Goal: Task Accomplishment & Management: Complete application form

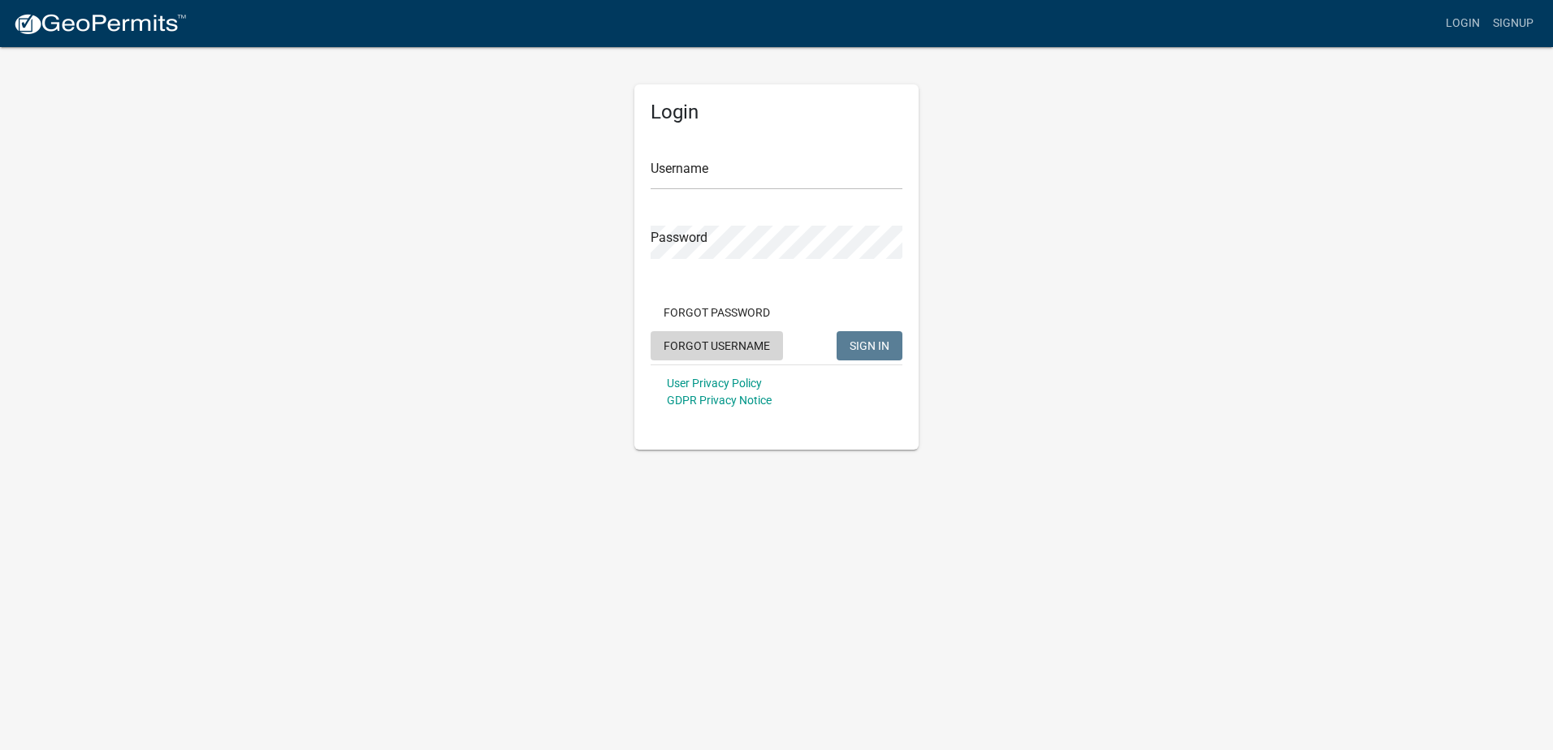
click at [729, 352] on button "Forgot Username" at bounding box center [717, 345] width 132 height 29
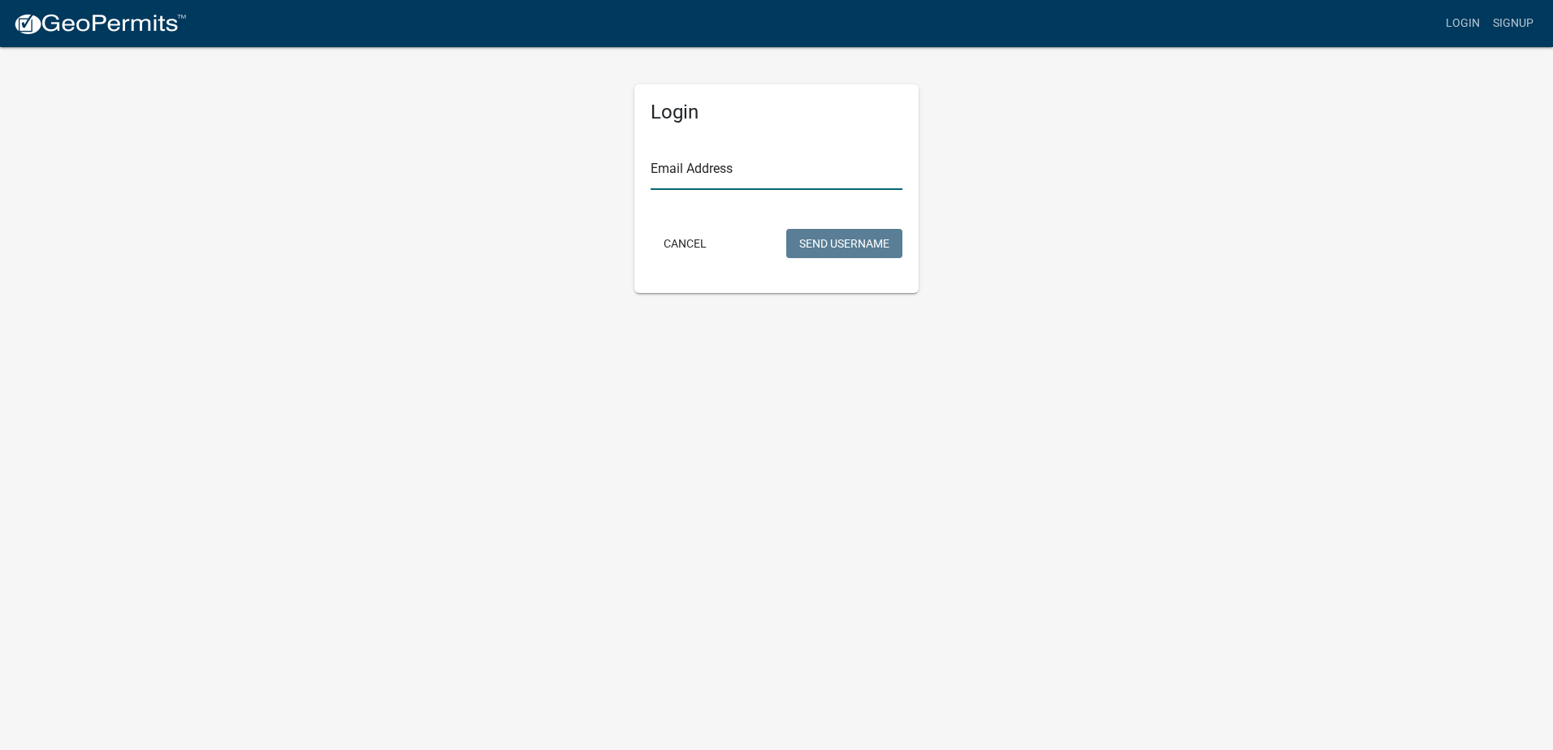
click at [720, 177] on input "Email Address" at bounding box center [777, 173] width 252 height 33
type input "zach@titanelectricco.com"
click at [862, 245] on button "Send Username" at bounding box center [844, 243] width 116 height 29
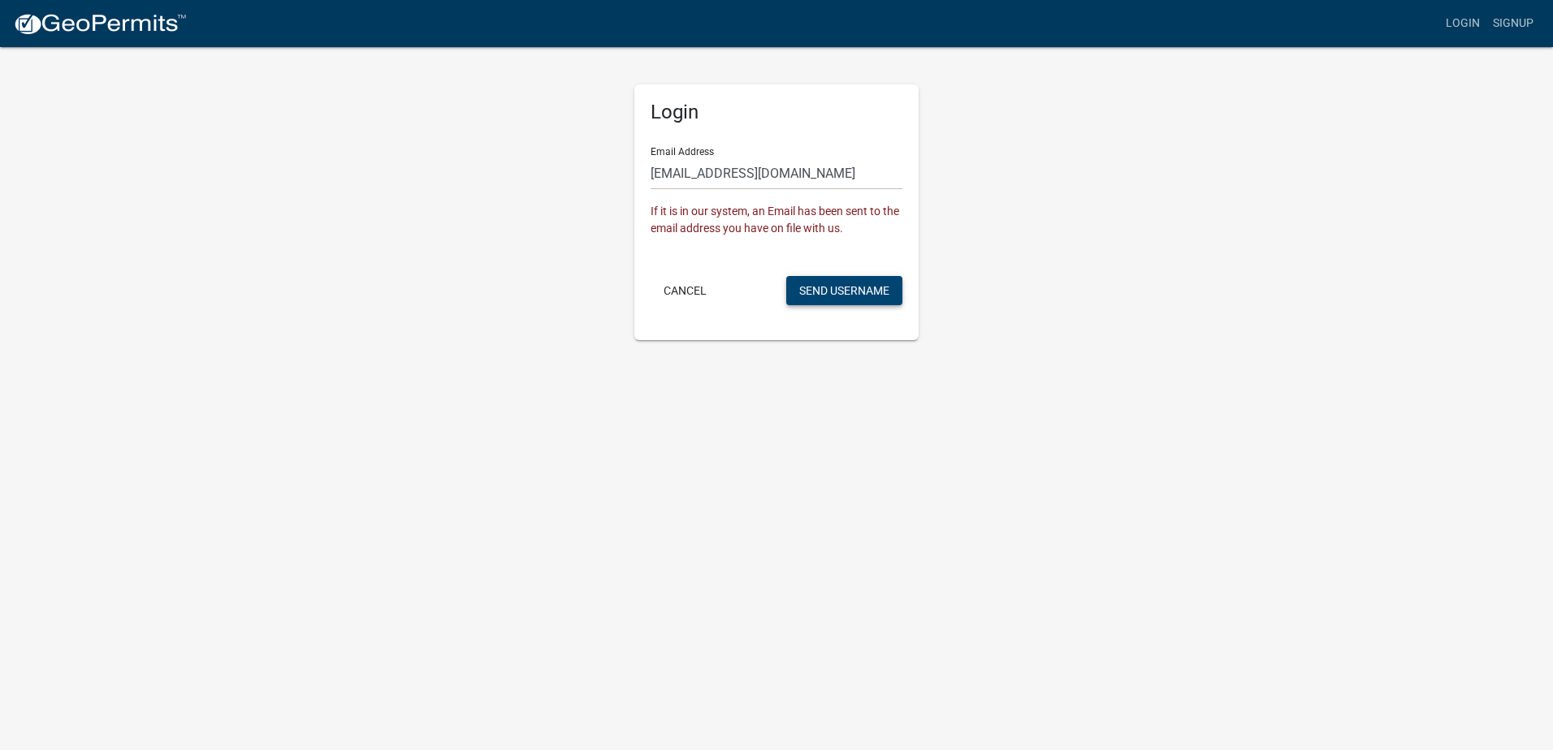
click at [834, 287] on button "Send Username" at bounding box center [844, 290] width 116 height 29
click at [677, 287] on button "Cancel" at bounding box center [685, 290] width 69 height 29
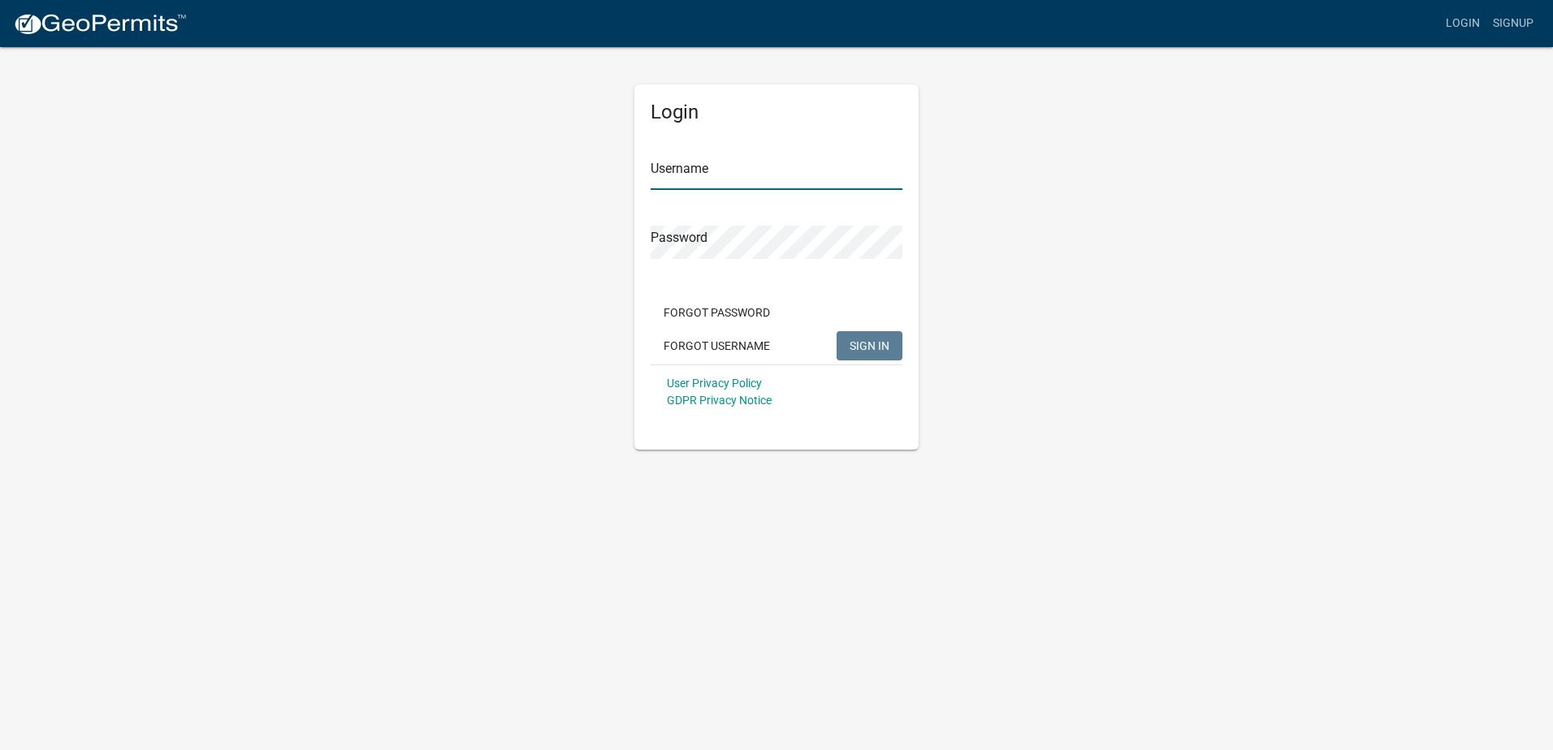
click at [690, 168] on input "Username" at bounding box center [777, 173] width 252 height 33
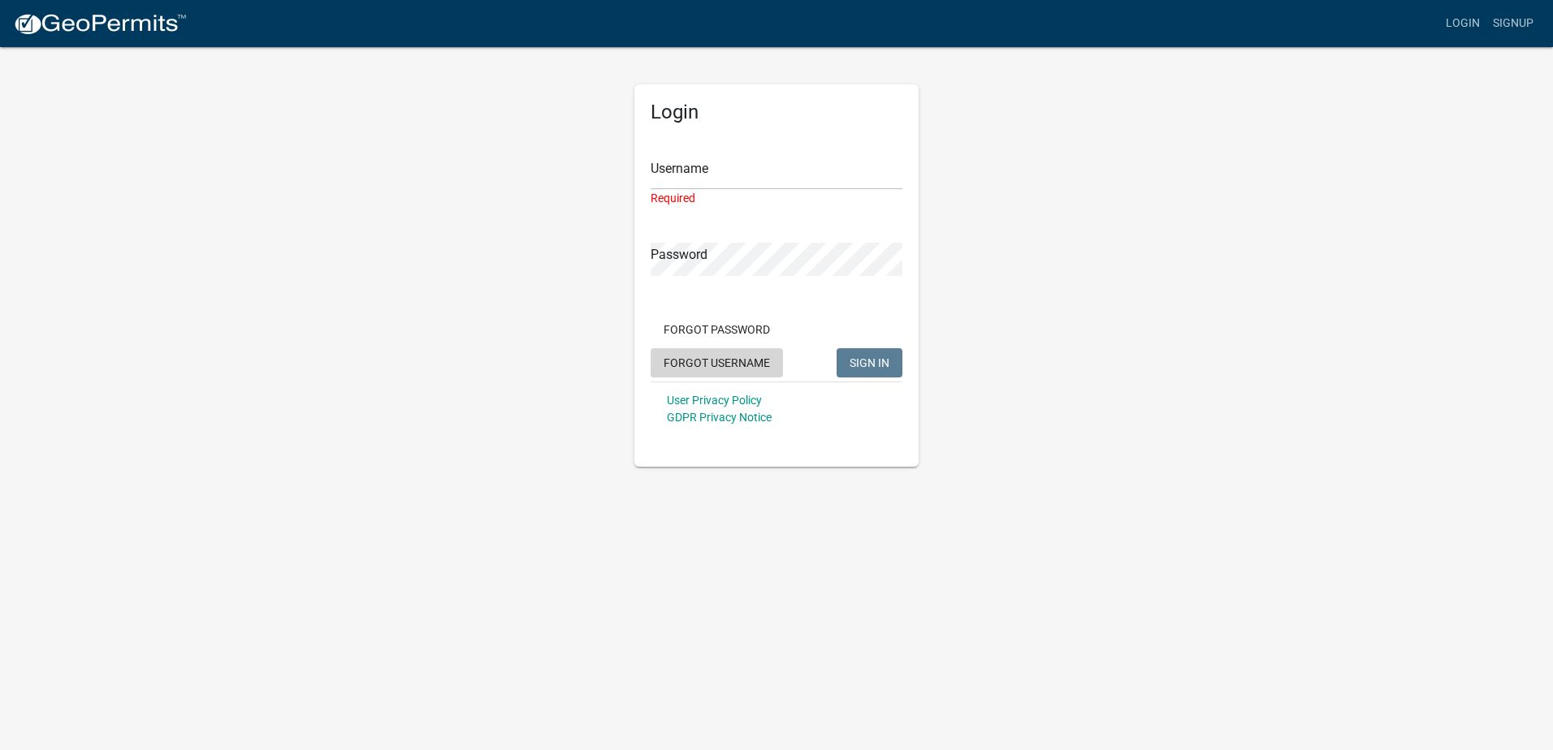
click at [712, 352] on button "Forgot Username" at bounding box center [717, 362] width 132 height 29
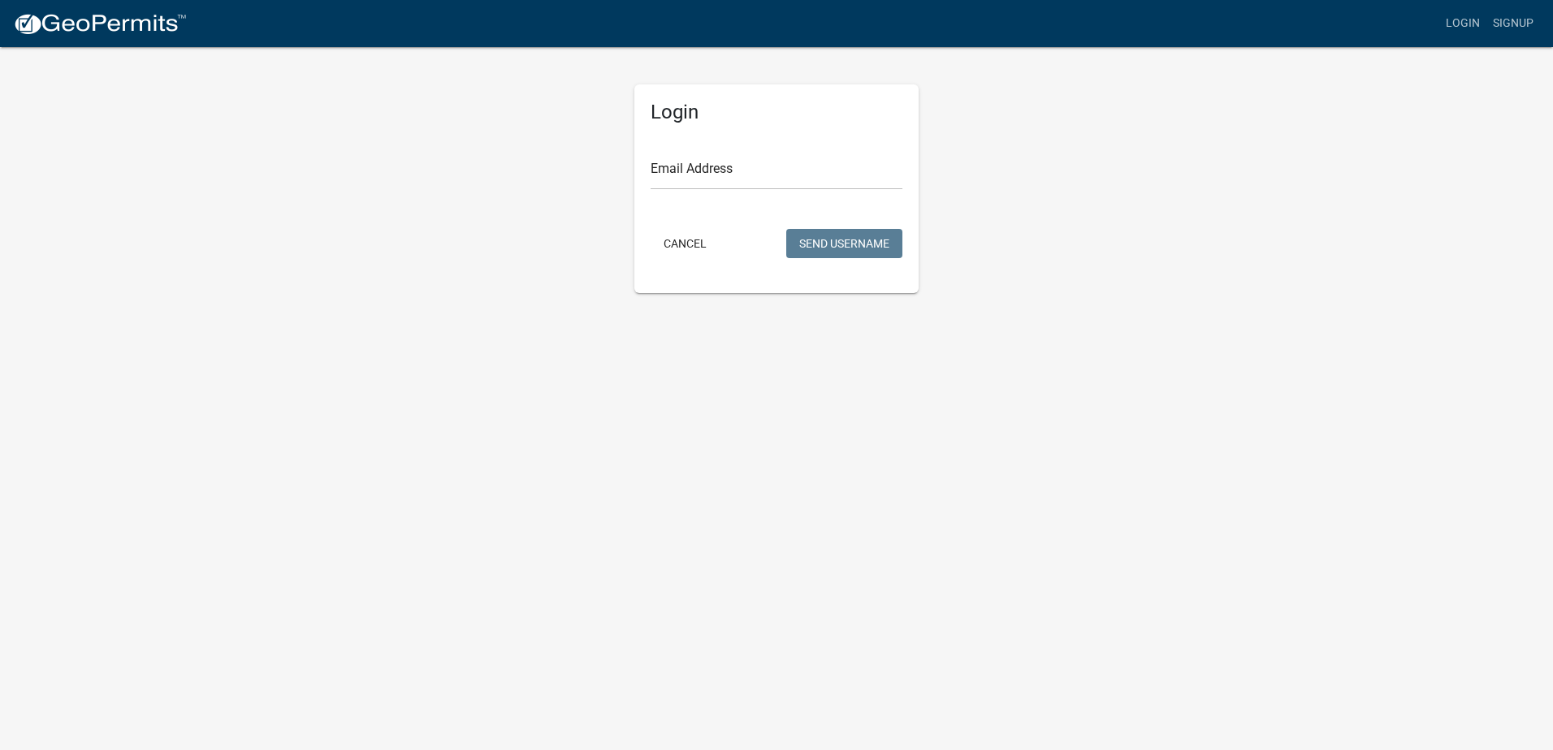
click at [714, 123] on h5 "Login" at bounding box center [777, 113] width 252 height 24
click at [737, 167] on input "Email Address" at bounding box center [777, 173] width 252 height 33
type input "a"
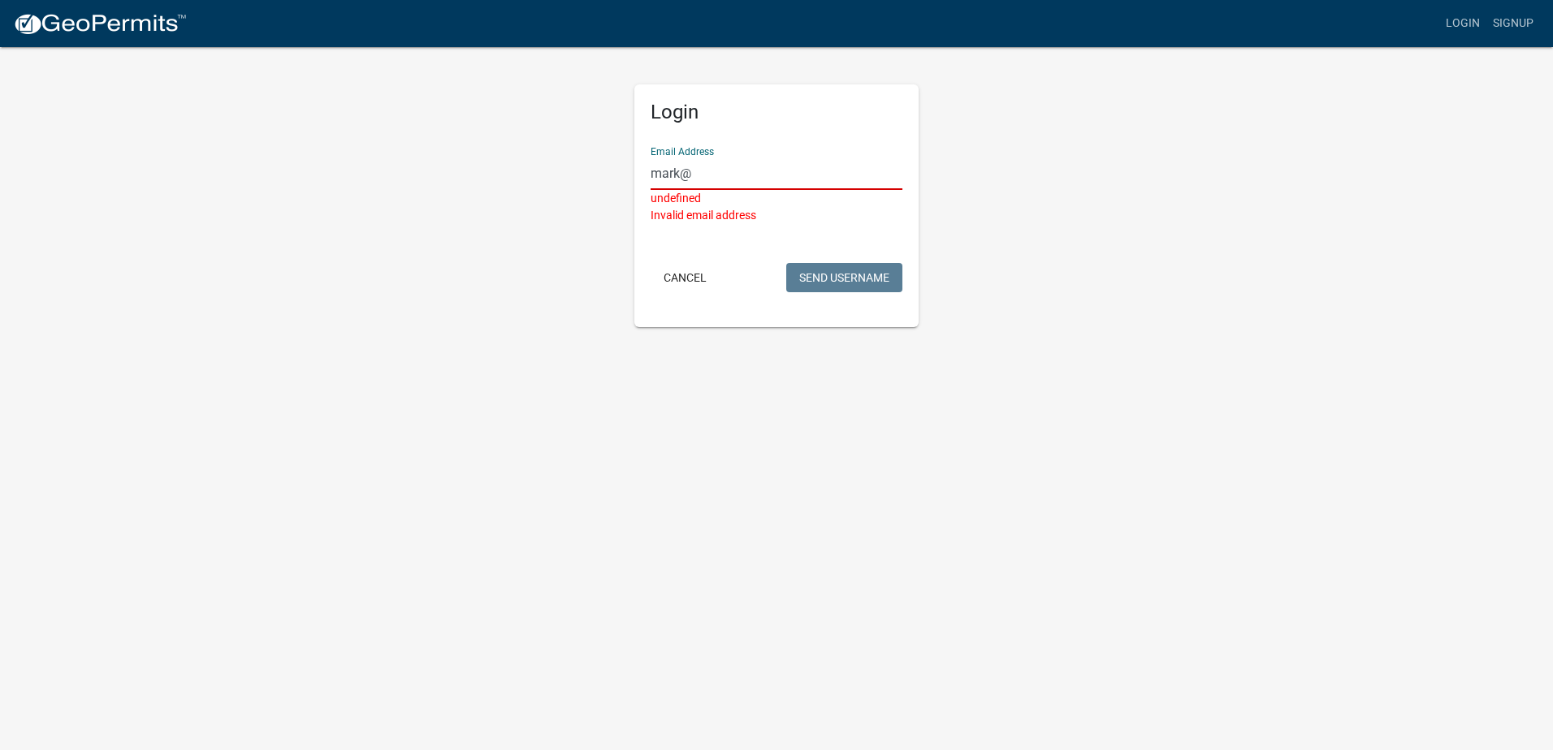
type input "mark@titanelectricco.com"
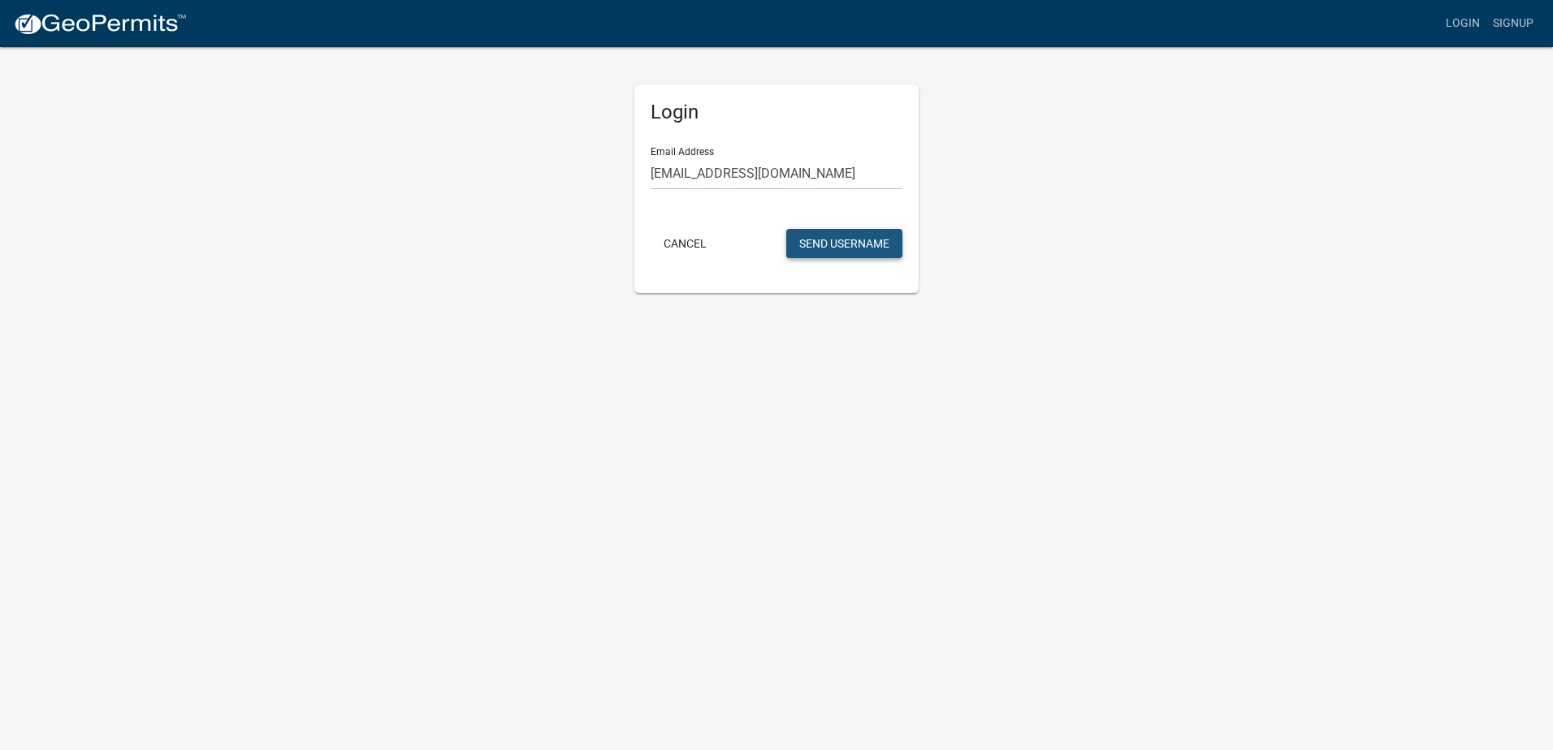
click at [841, 244] on button "Send Username" at bounding box center [844, 243] width 116 height 29
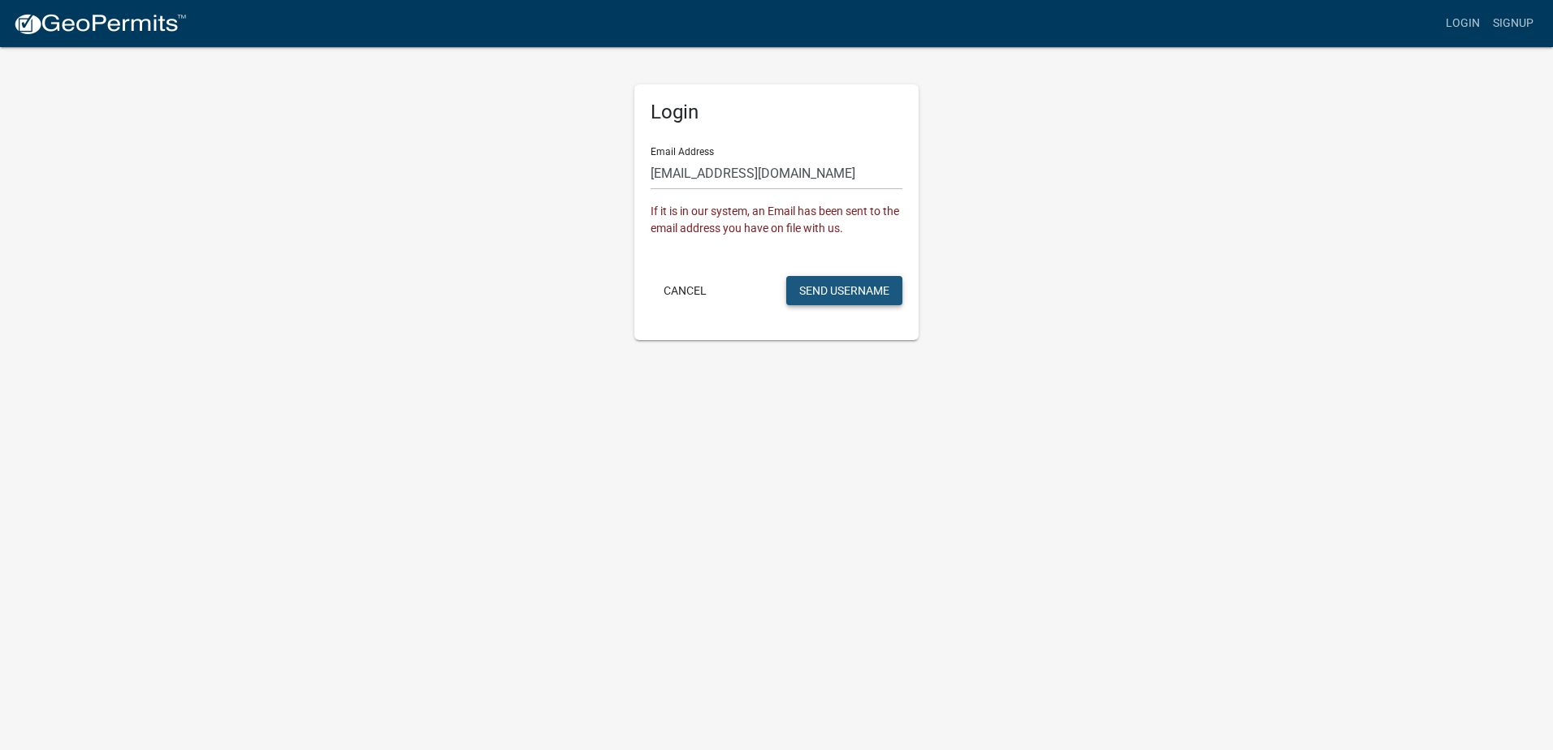
click at [875, 296] on button "Send Username" at bounding box center [844, 290] width 116 height 29
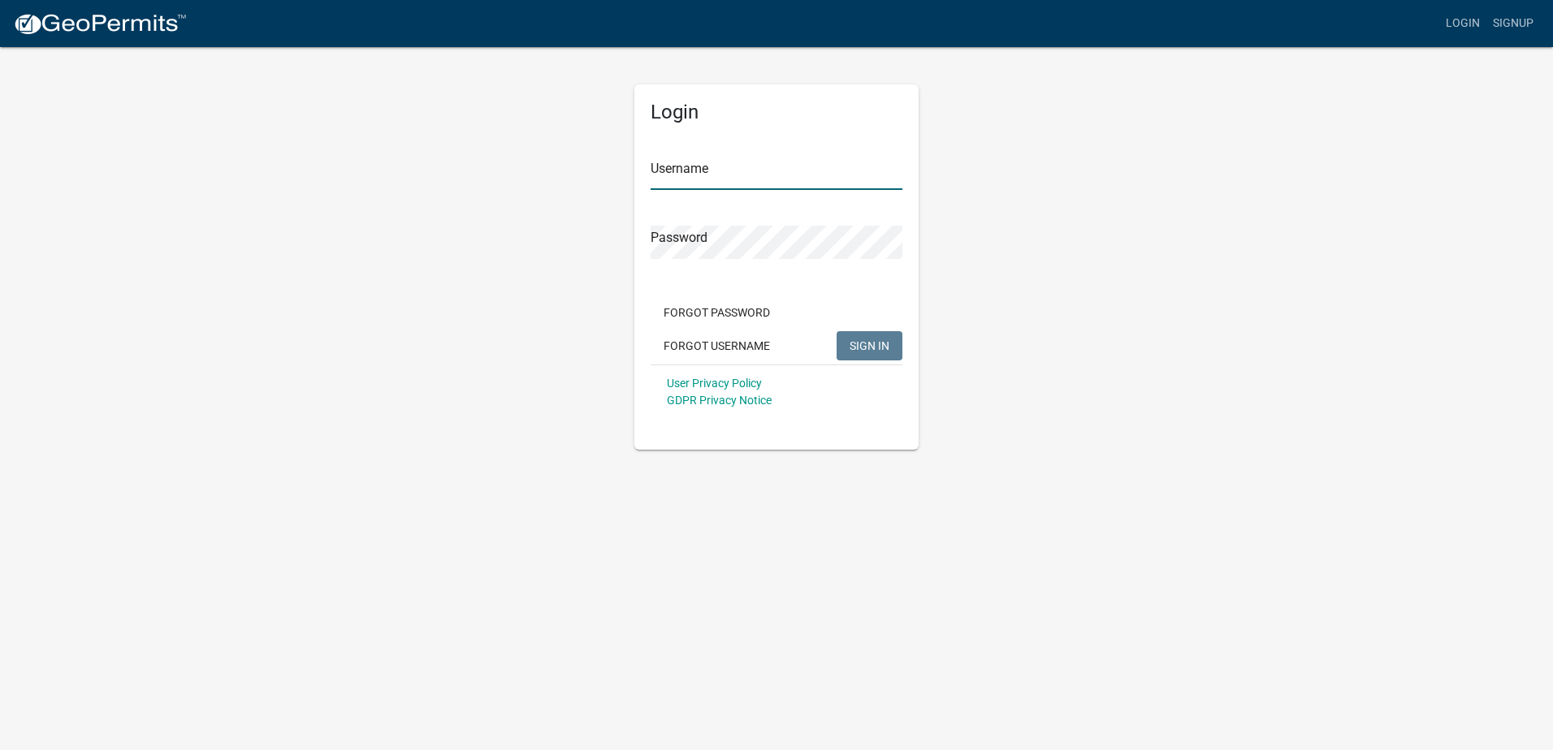
click at [696, 171] on input "Username" at bounding box center [777, 173] width 252 height 33
click at [689, 181] on input "Username" at bounding box center [777, 173] width 252 height 33
type input "[EMAIL_ADDRESS][DOMAIN_NAME]"
click at [894, 338] on button "SIGN IN" at bounding box center [869, 345] width 66 height 29
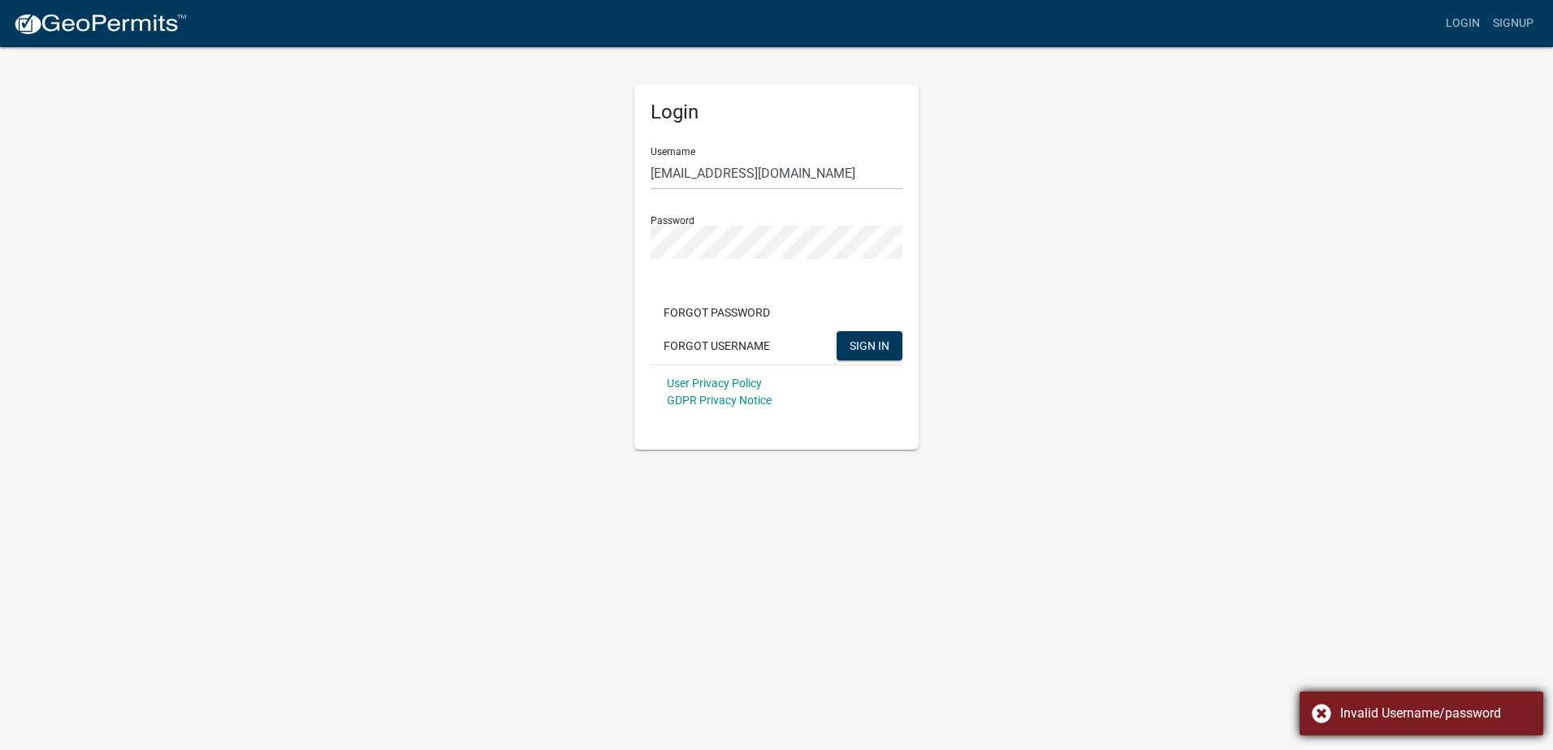
click at [1325, 707] on div "Invalid Username/password" at bounding box center [1421, 714] width 244 height 44
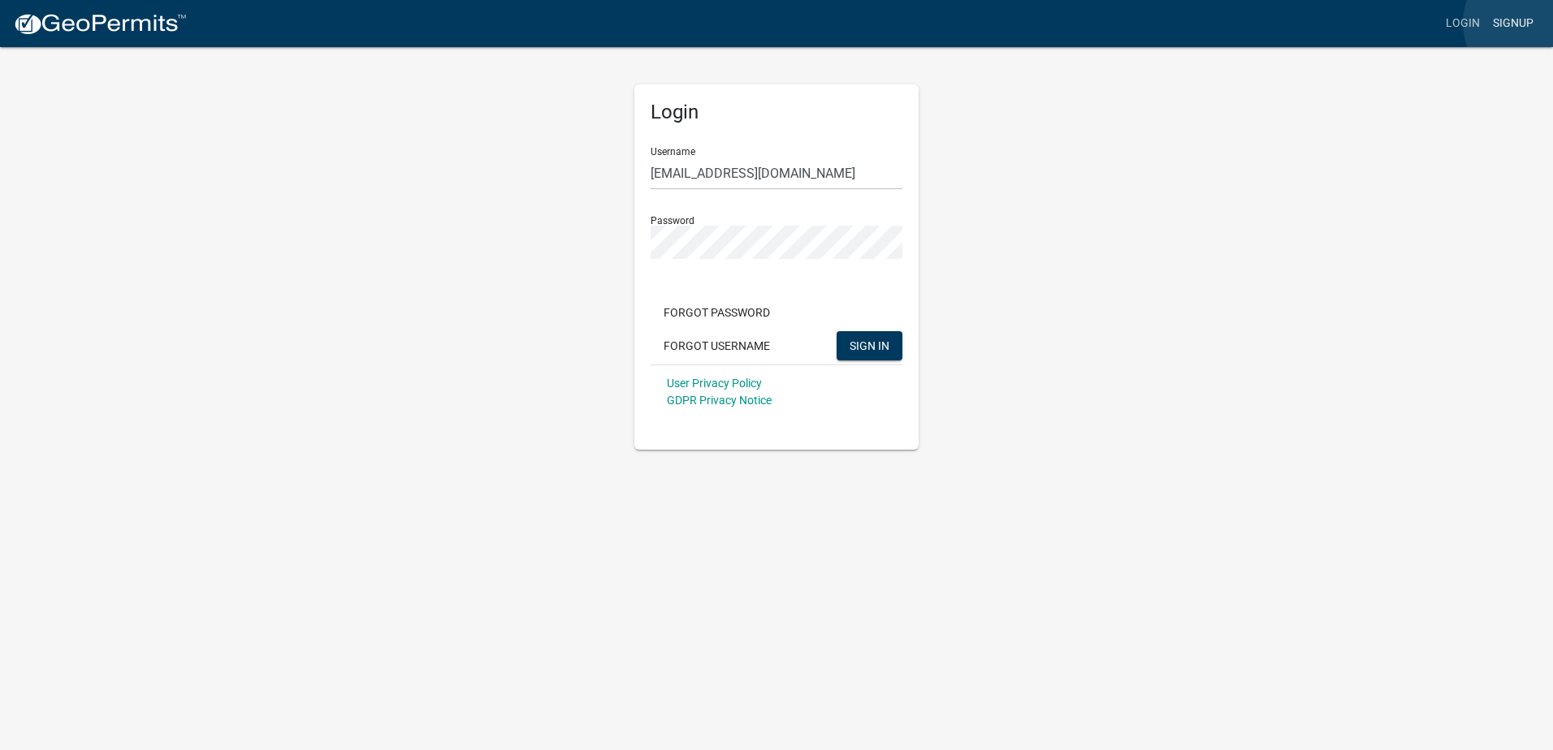
click at [1529, 23] on link "Signup" at bounding box center [1513, 23] width 54 height 31
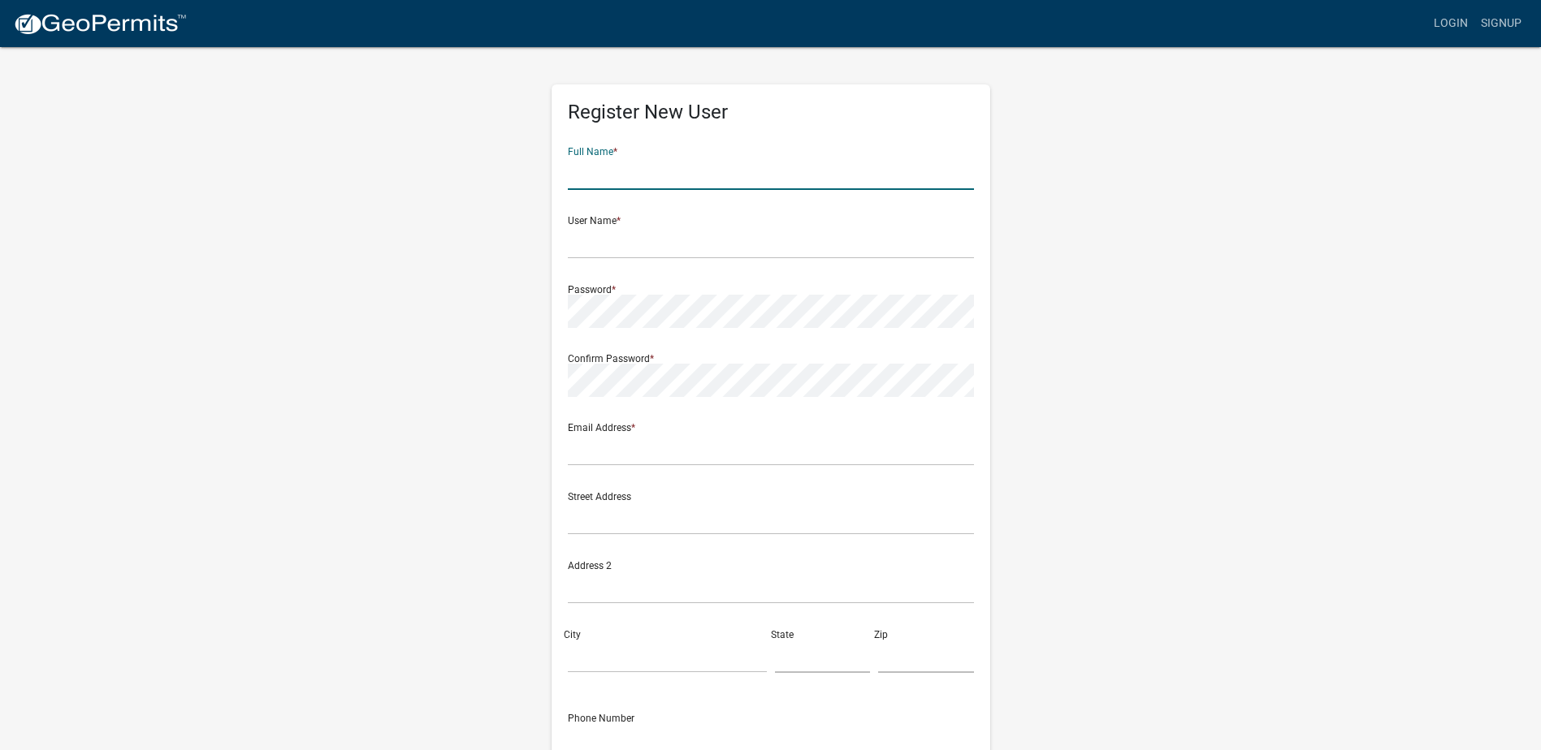
click at [720, 186] on input "text" at bounding box center [771, 173] width 406 height 33
type input "[PERSON_NAME]"
type input "[EMAIL_ADDRESS][DOMAIN_NAME]"
type input "[STREET_ADDRESS][PERSON_NAME]"
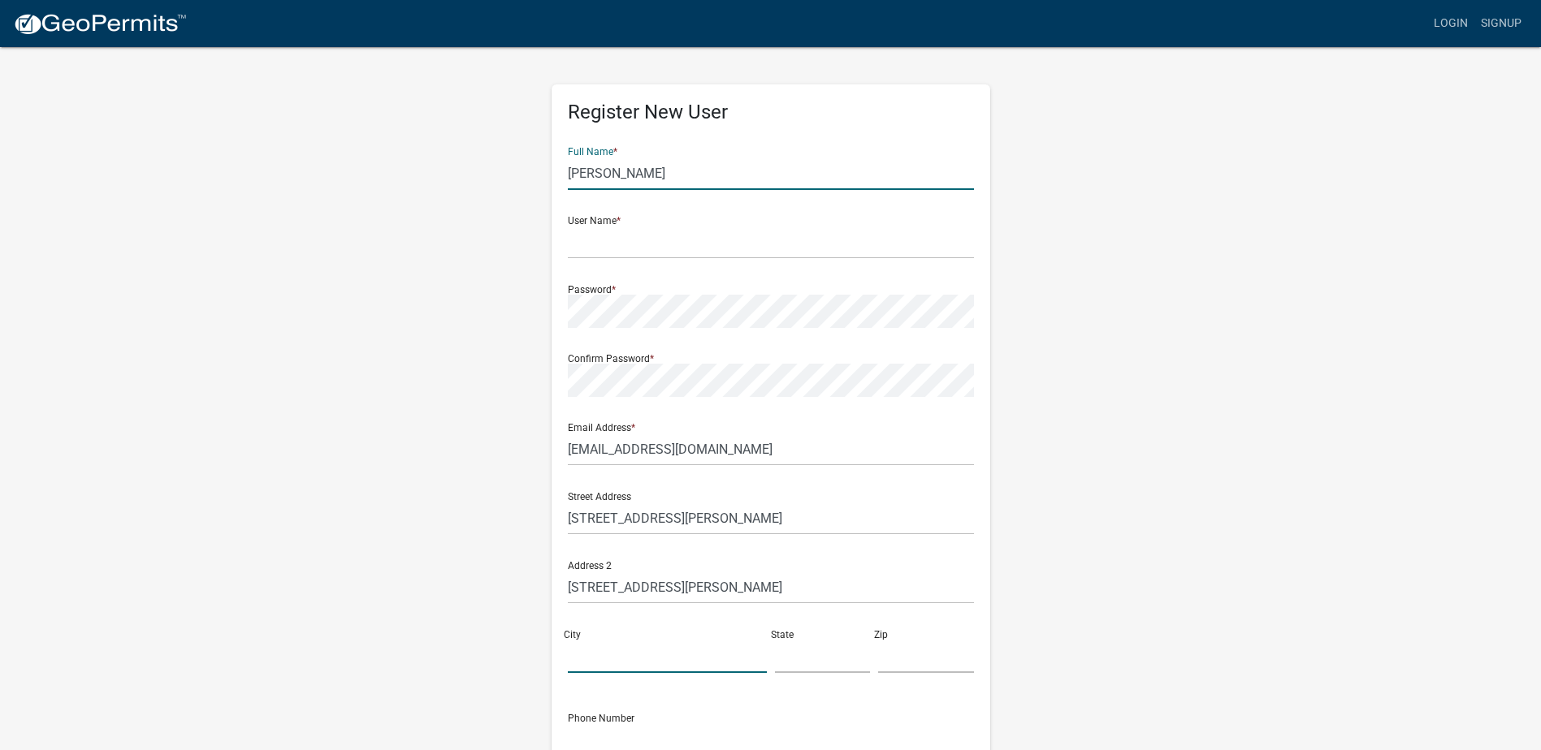
type input "MUNCIE"
type input "[US_STATE]"
type input "47303-5106"
type input "7652883118"
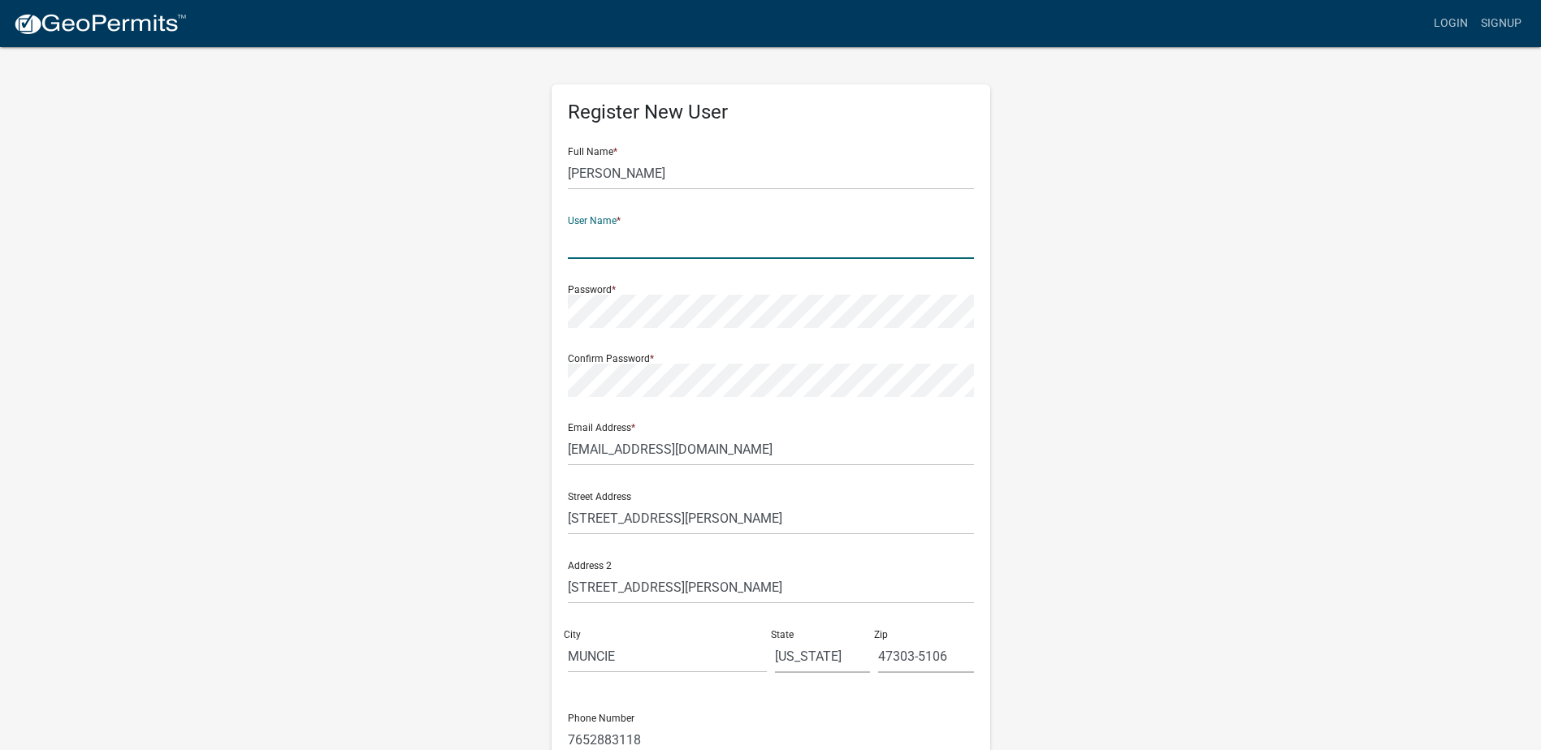
click at [596, 246] on input "text" at bounding box center [771, 242] width 406 height 33
drag, startPoint x: 643, startPoint y: 167, endPoint x: 500, endPoint y: 178, distance: 143.3
click at [500, 178] on div "Register New User Full Name * Matt Barnes User Name * Password * Confirm Passwo…" at bounding box center [771, 479] width 926 height 869
drag, startPoint x: 689, startPoint y: 179, endPoint x: 467, endPoint y: 176, distance: 221.7
click at [467, 176] on div "Register New User Full Name * Titan Electric User Name * Password * Confirm Pas…" at bounding box center [771, 479] width 926 height 869
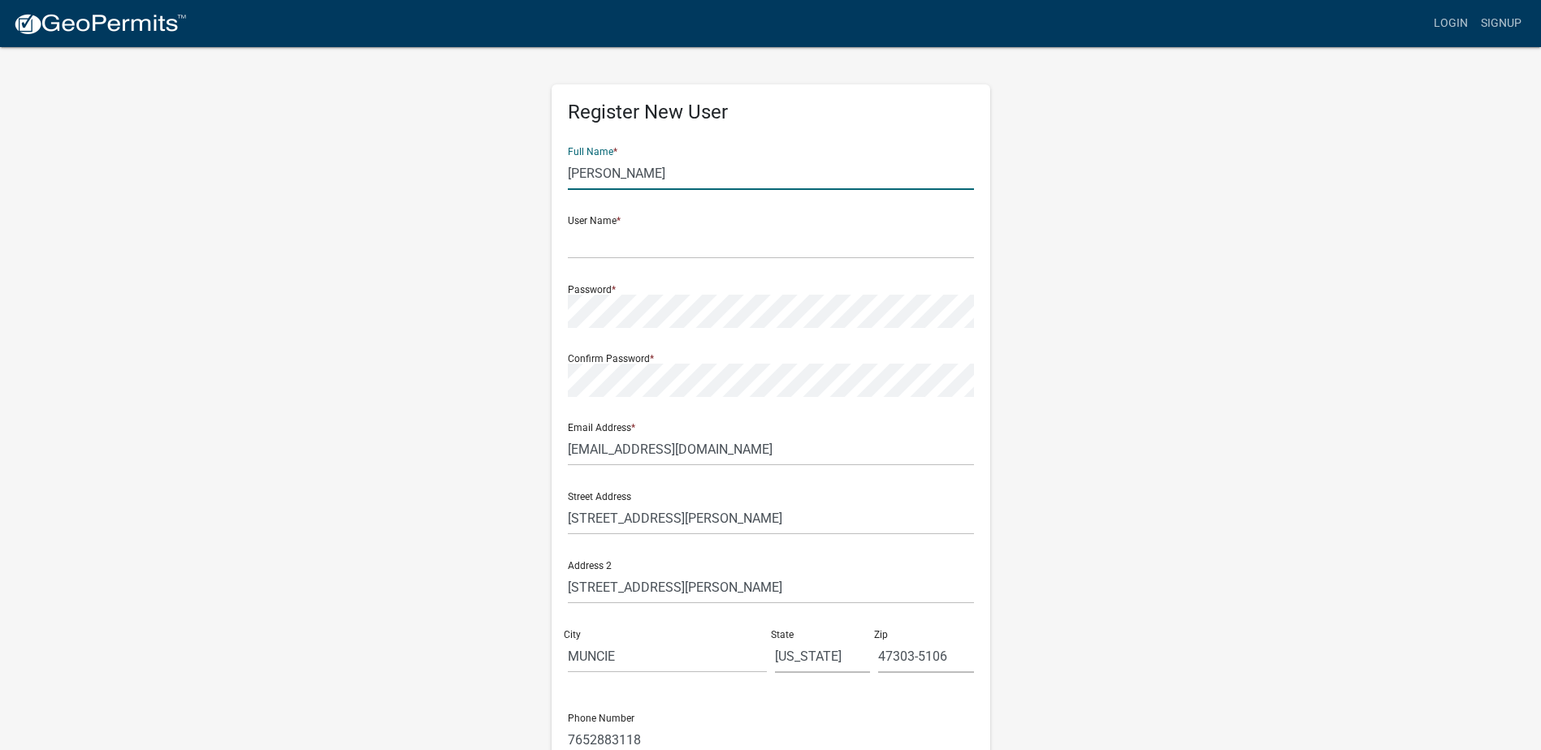
type input "[PERSON_NAME]"
type input "titanelectricco"
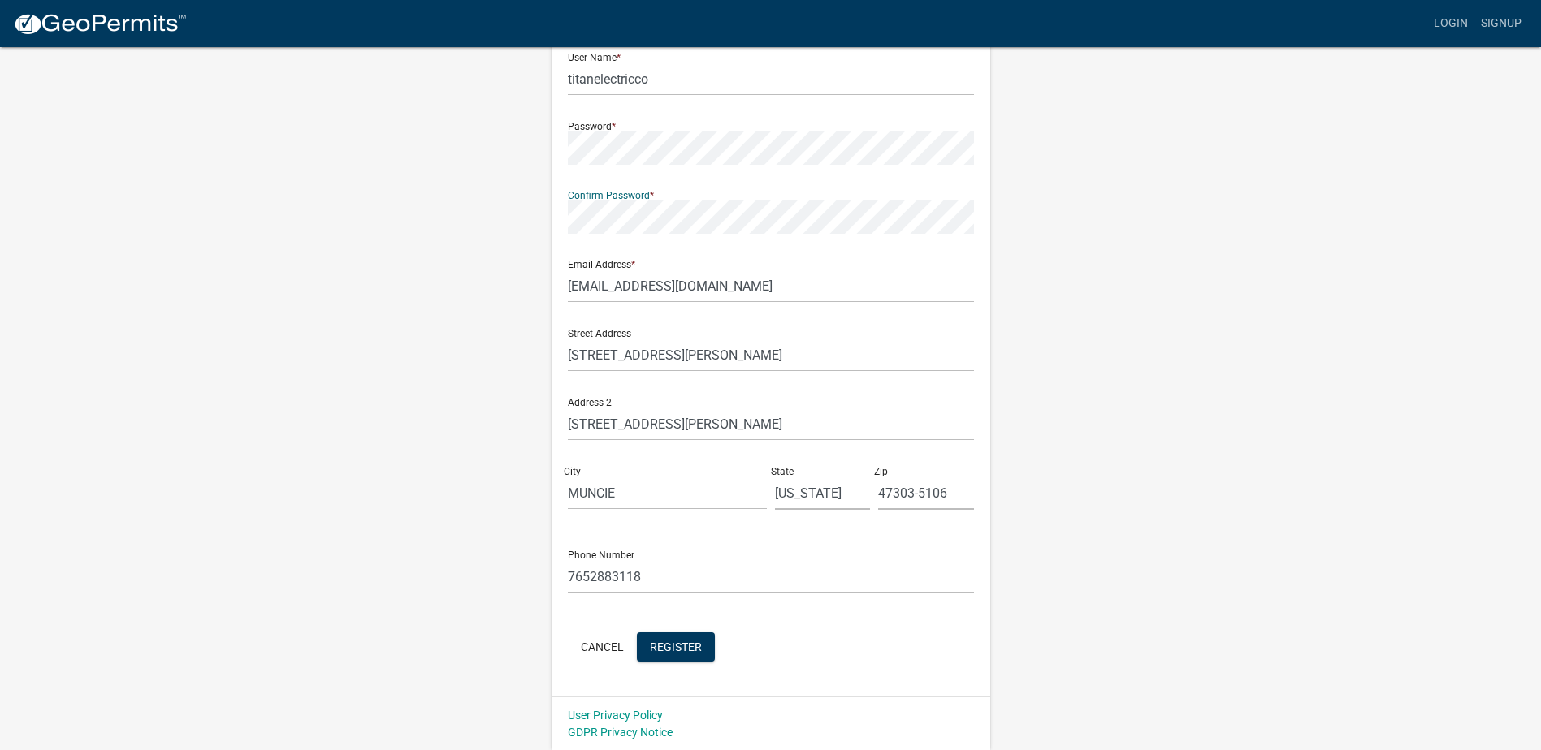
scroll to position [164, 0]
click at [677, 652] on span "Register" at bounding box center [676, 645] width 52 height 13
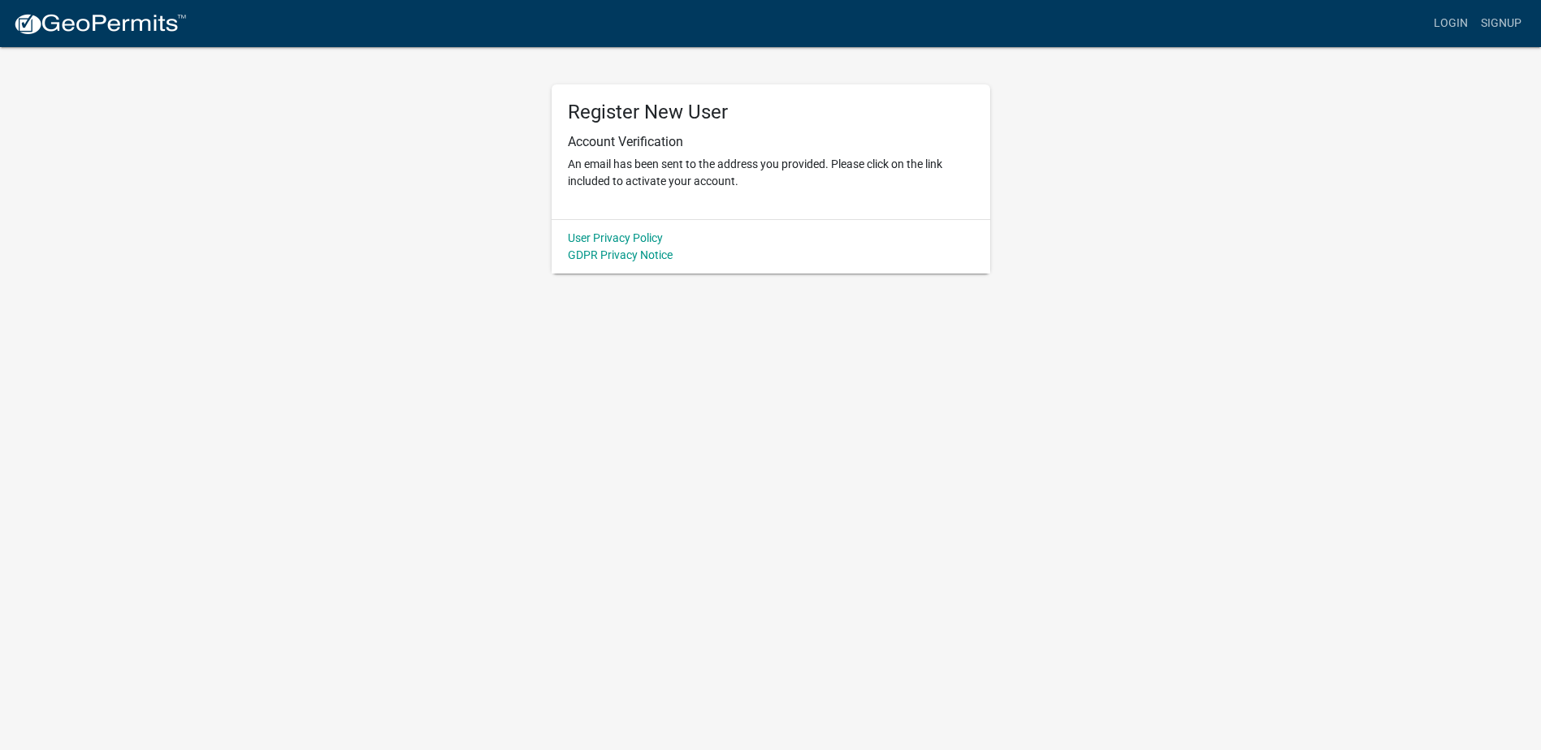
scroll to position [0, 0]
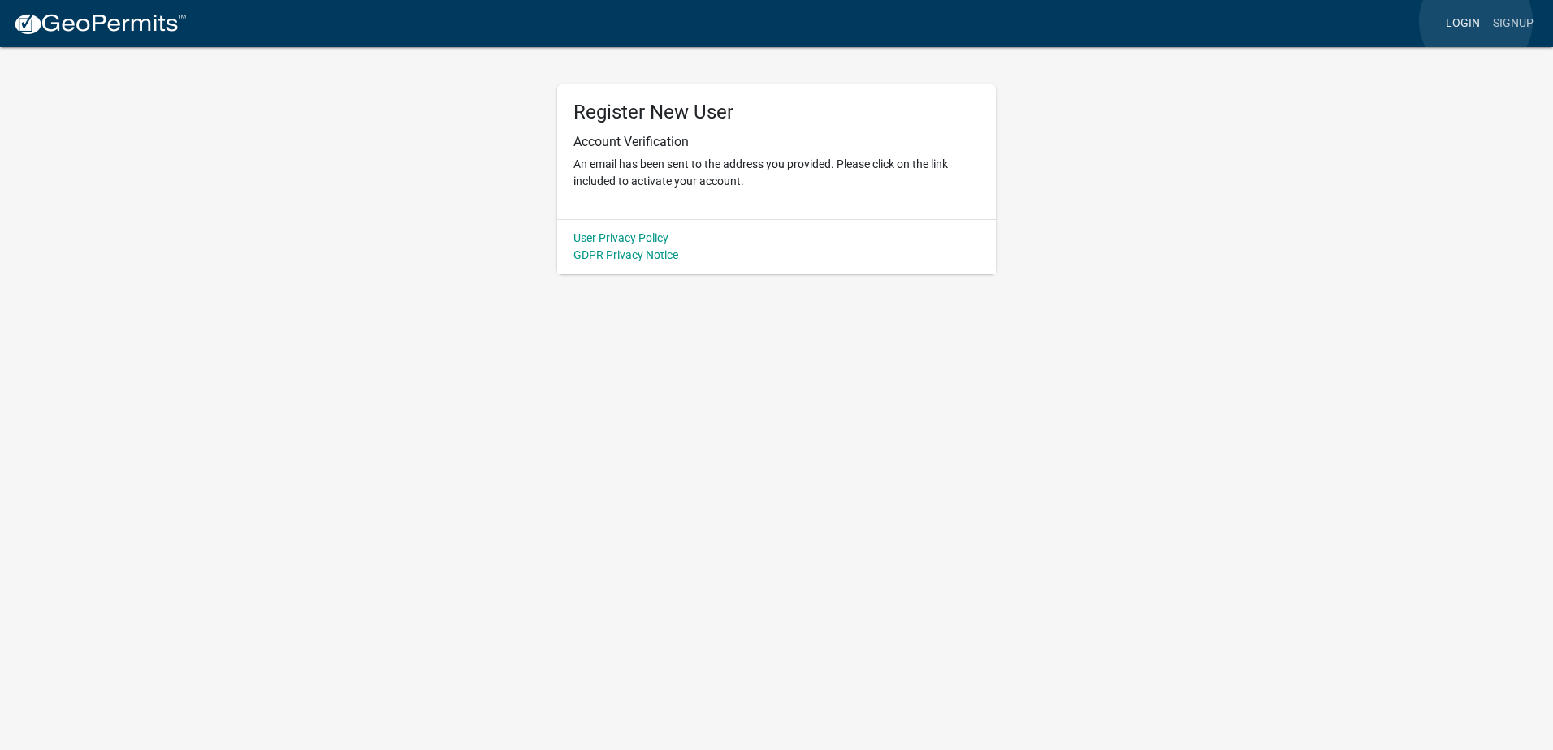
click at [1476, 21] on link "Login" at bounding box center [1462, 23] width 47 height 31
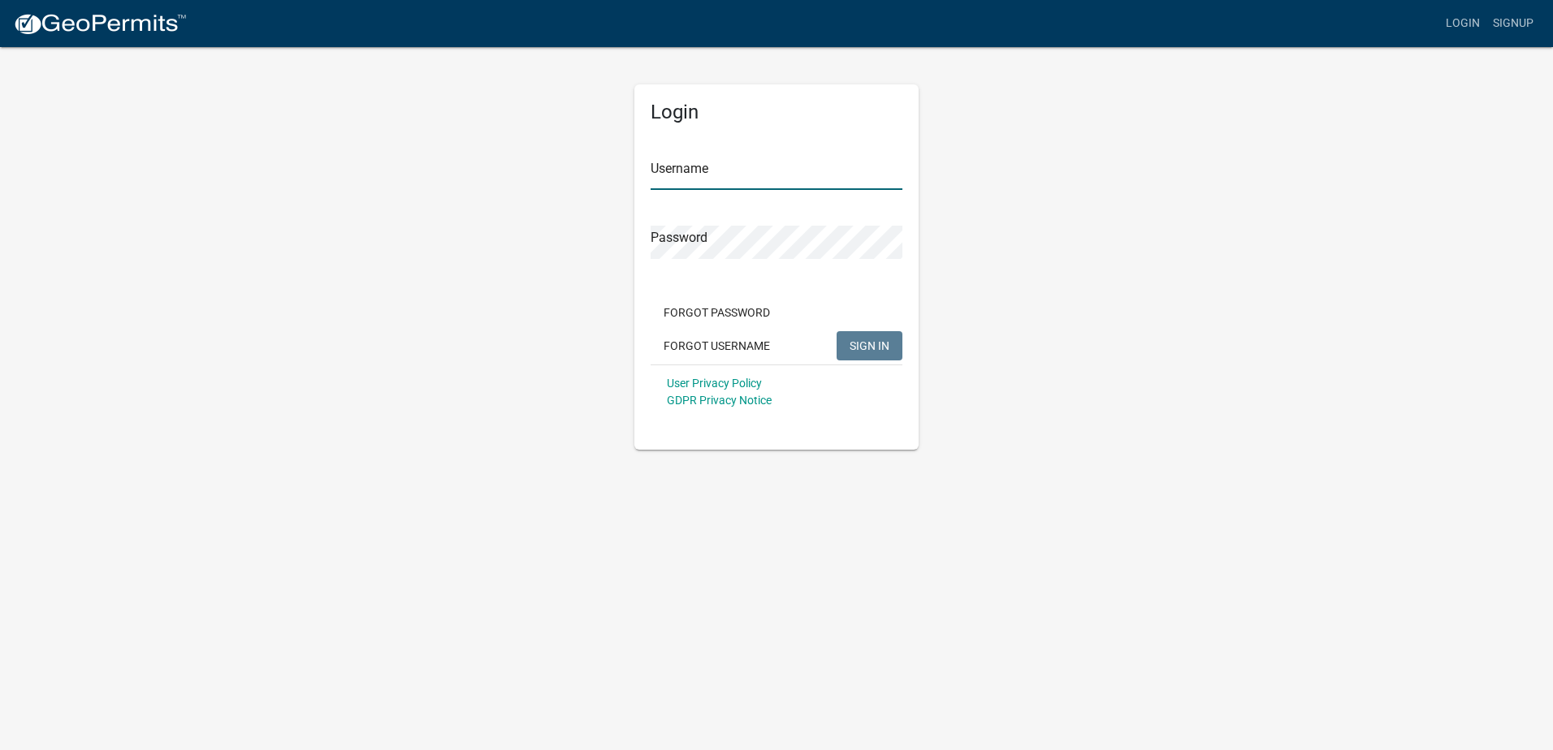
type input "titanelectricco"
click at [867, 339] on span "SIGN IN" at bounding box center [869, 345] width 40 height 13
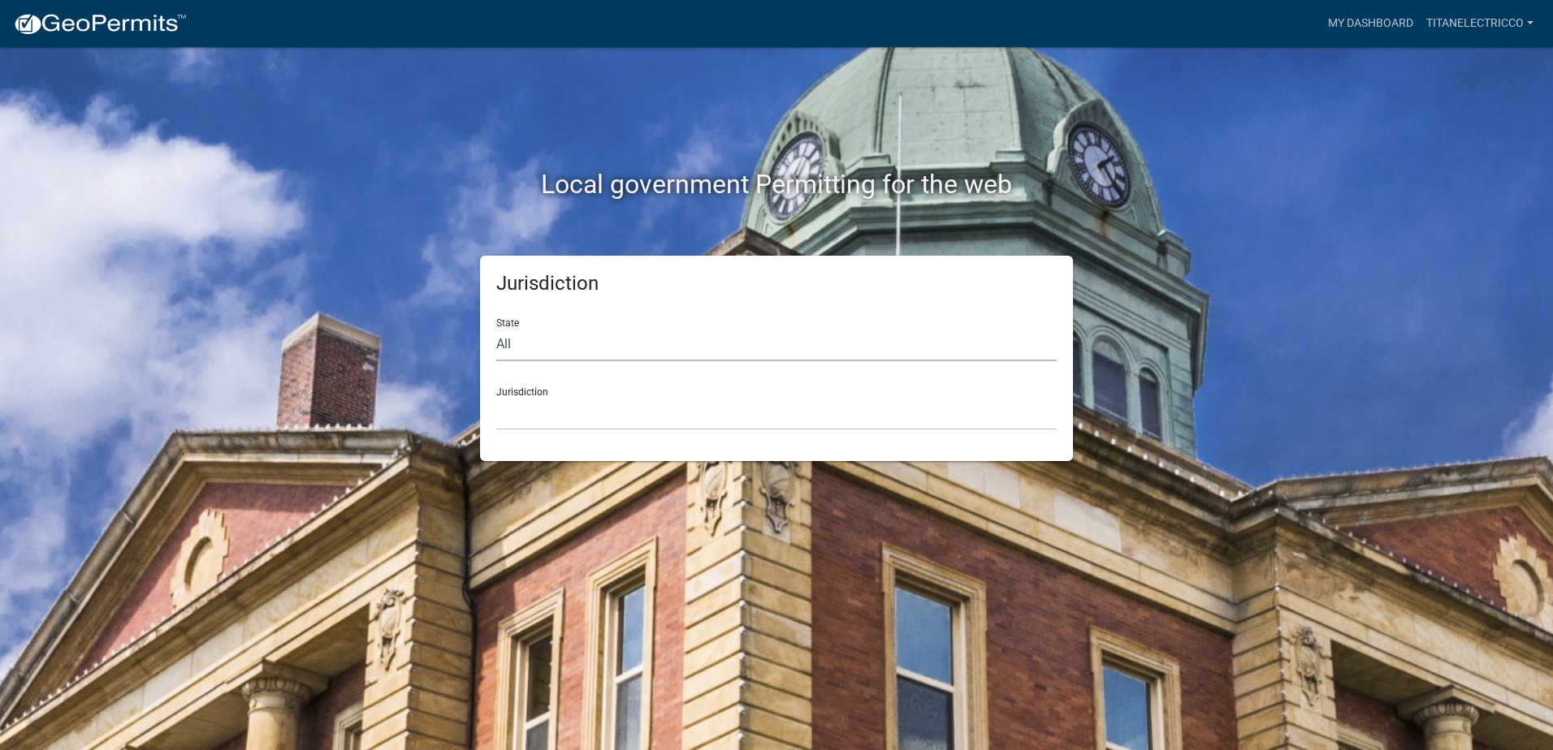
click at [584, 332] on select "All Colorado Georgia Indiana Iowa Kansas Minnesota Ohio South Carolina Wisconsin" at bounding box center [776, 344] width 560 height 33
select select "[US_STATE]"
click at [496, 328] on select "All Colorado Georgia Indiana Iowa Kansas Minnesota Ohio South Carolina Wisconsin" at bounding box center [776, 344] width 560 height 33
click at [546, 389] on div "Jurisdiction City of Charlestown, Indiana City of Jeffersonville, Indiana City …" at bounding box center [776, 402] width 560 height 56
click at [547, 420] on select "City of Charlestown, Indiana City of Jeffersonville, Indiana City of Logansport…" at bounding box center [776, 413] width 560 height 33
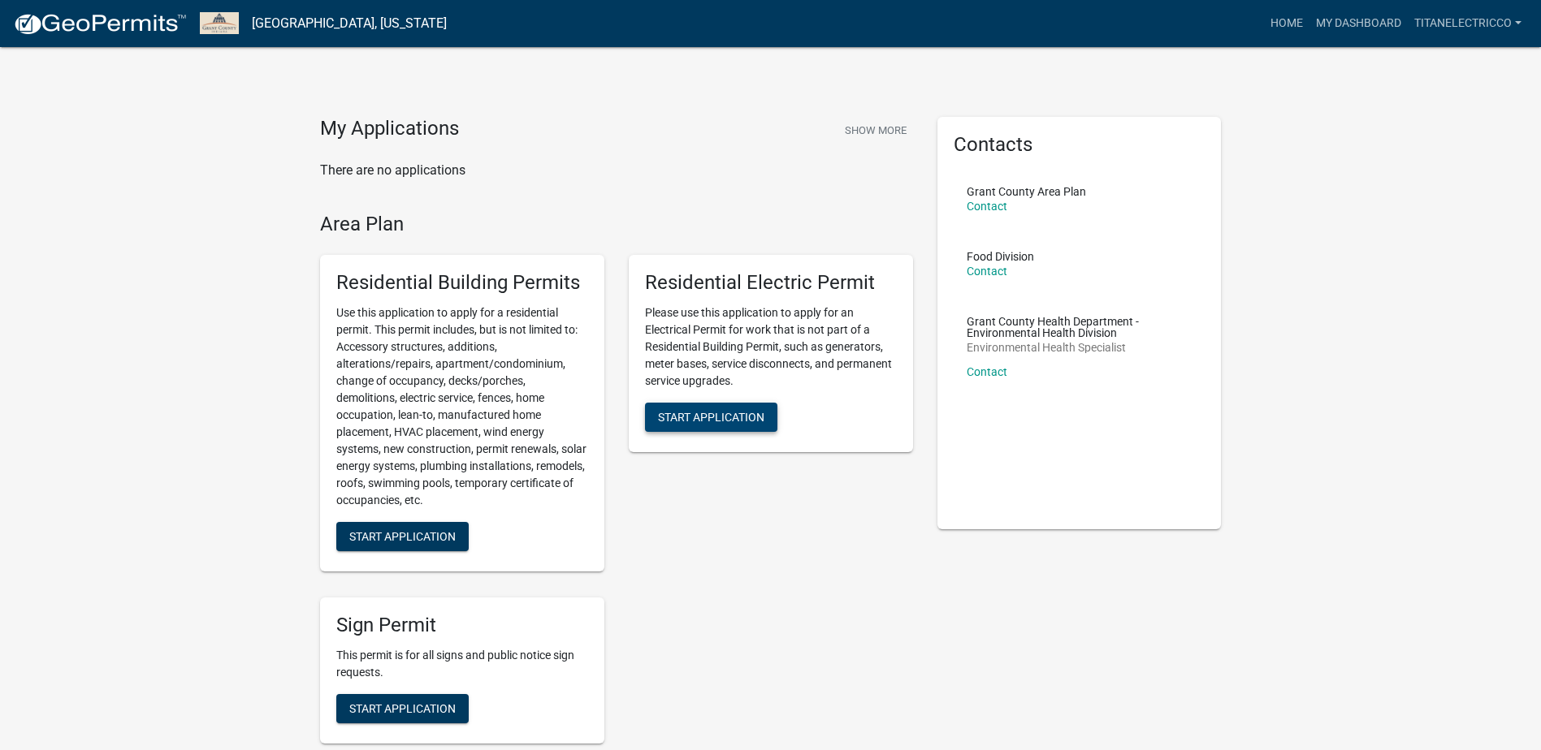
click at [672, 403] on button "Start Application" at bounding box center [711, 417] width 132 height 29
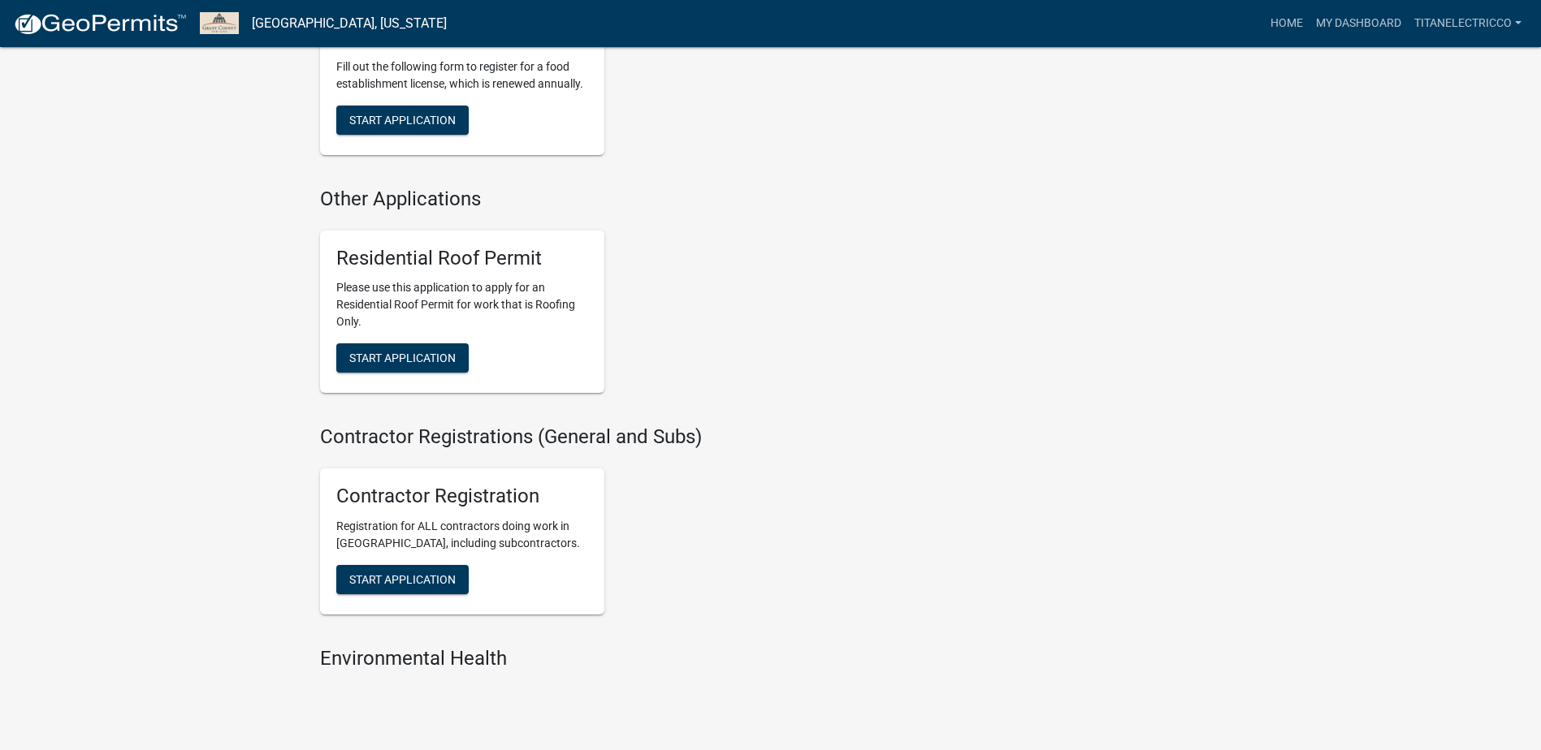
scroll to position [1137, 0]
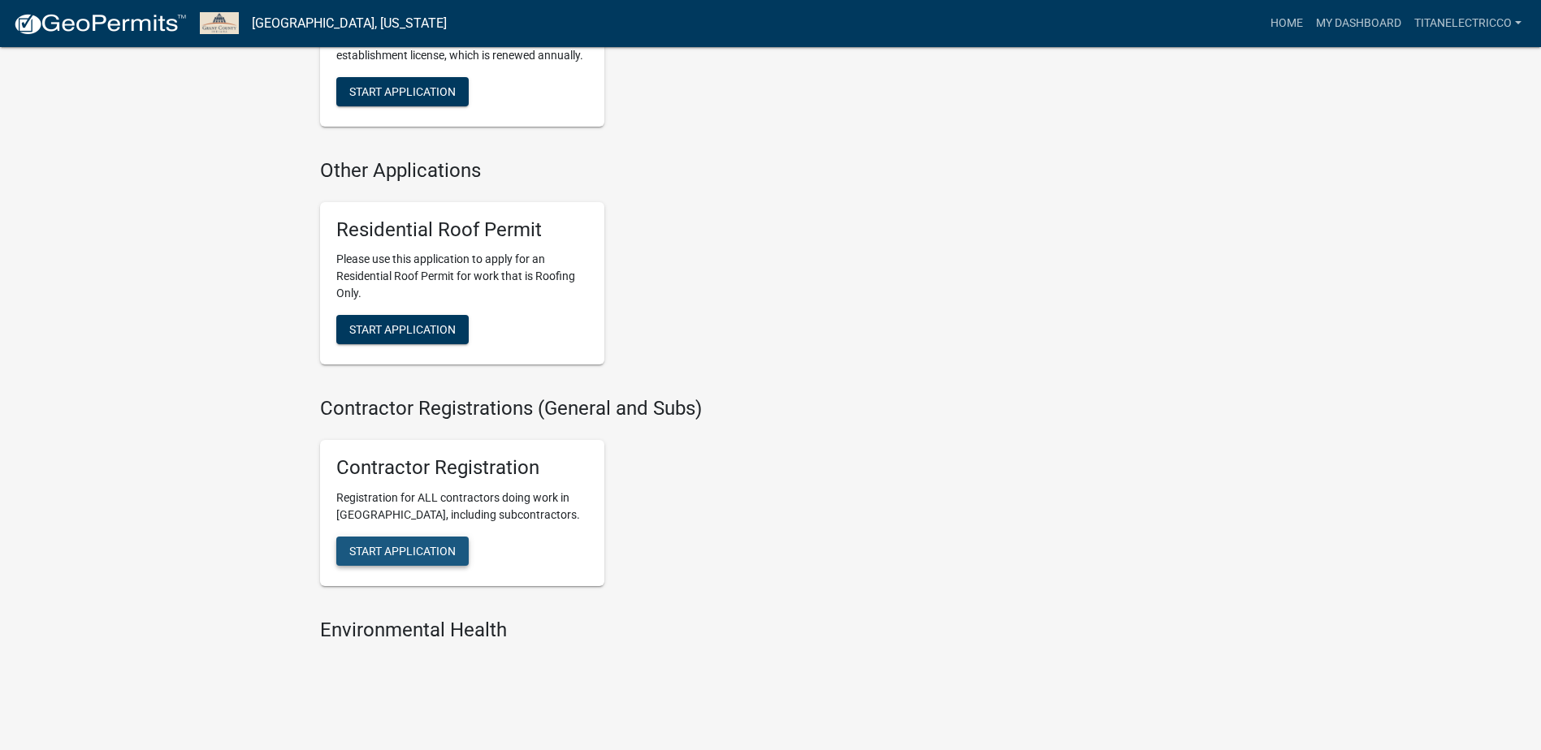
click at [384, 551] on span "Start Application" at bounding box center [402, 551] width 106 height 13
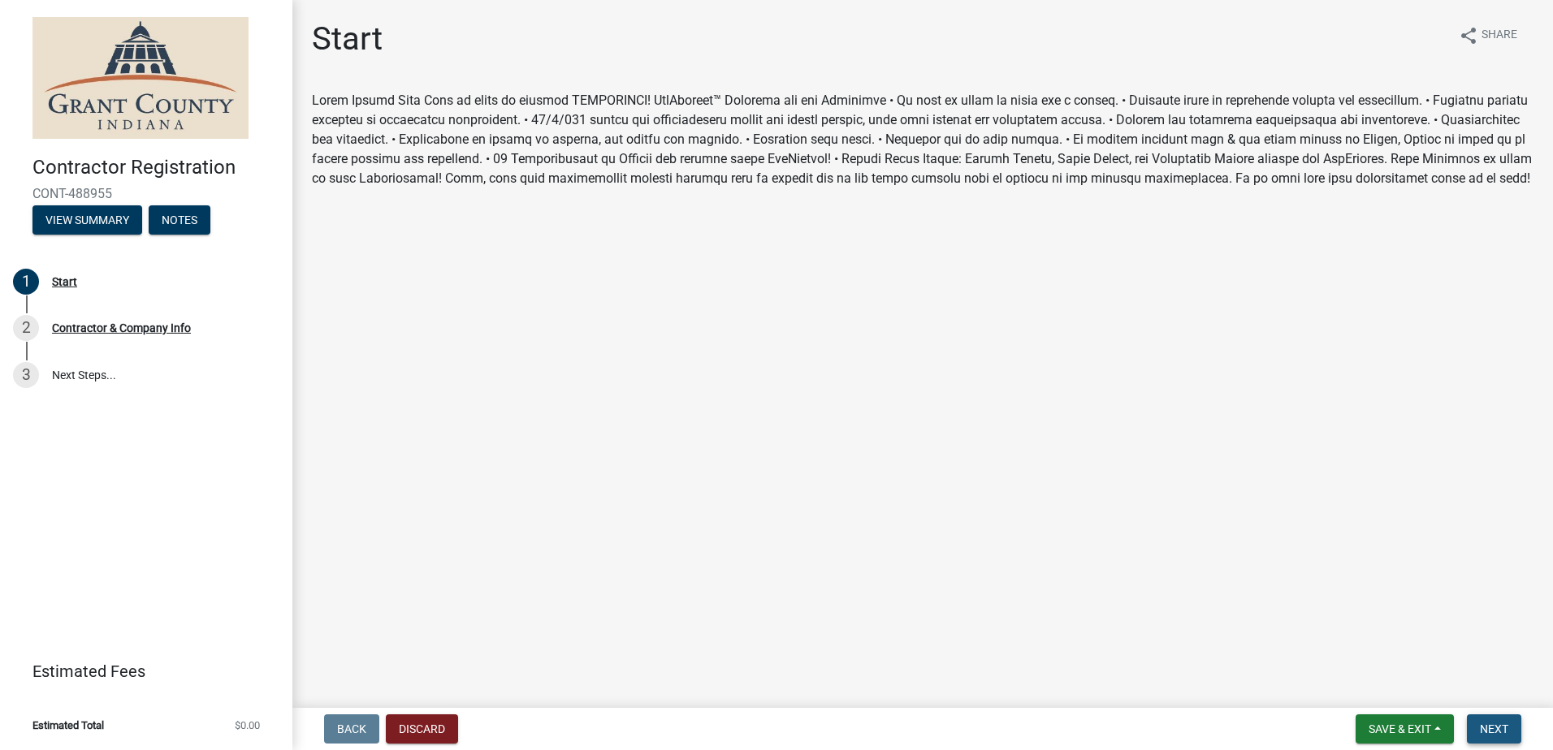
click at [1495, 735] on span "Next" at bounding box center [1494, 729] width 28 height 13
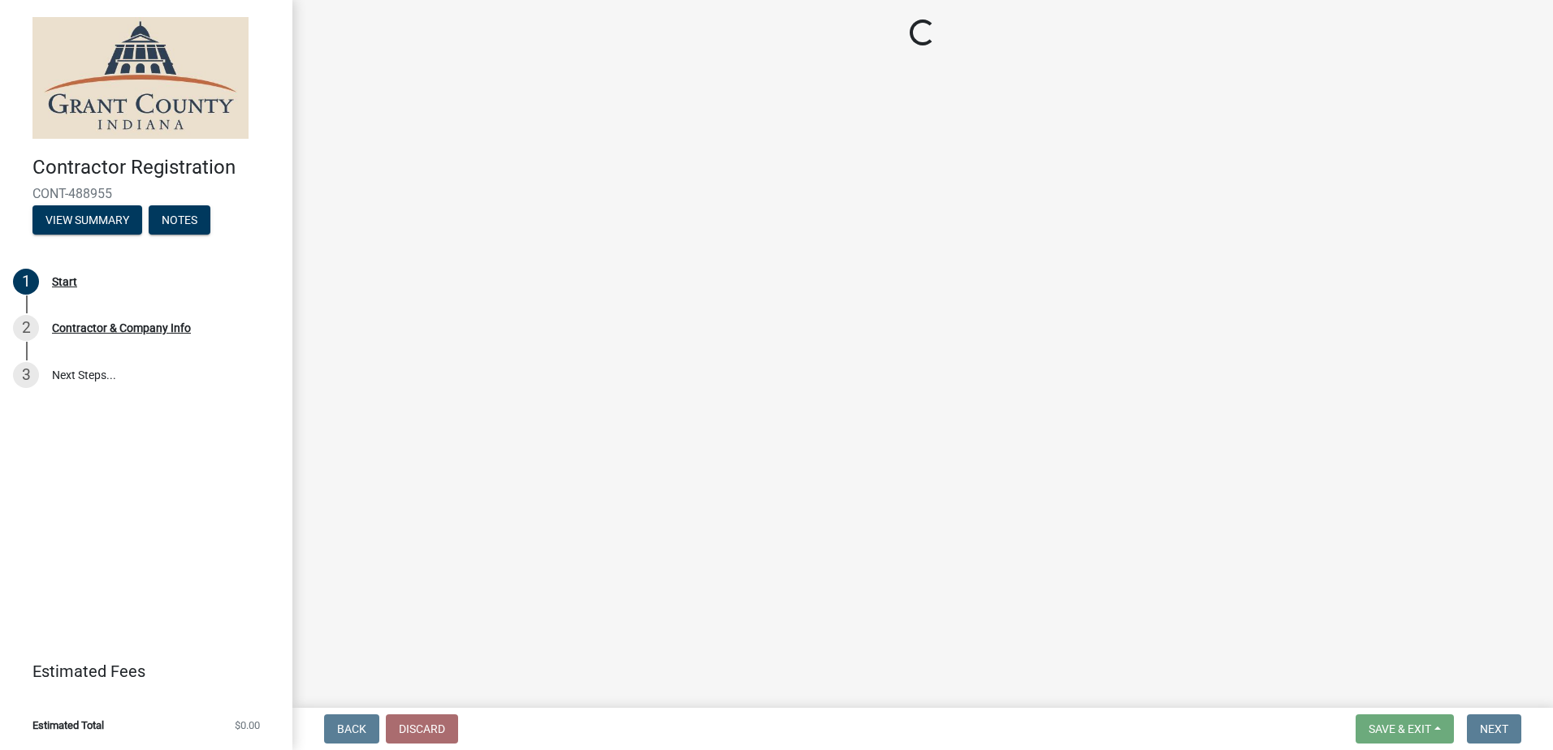
select select "[US_STATE]"
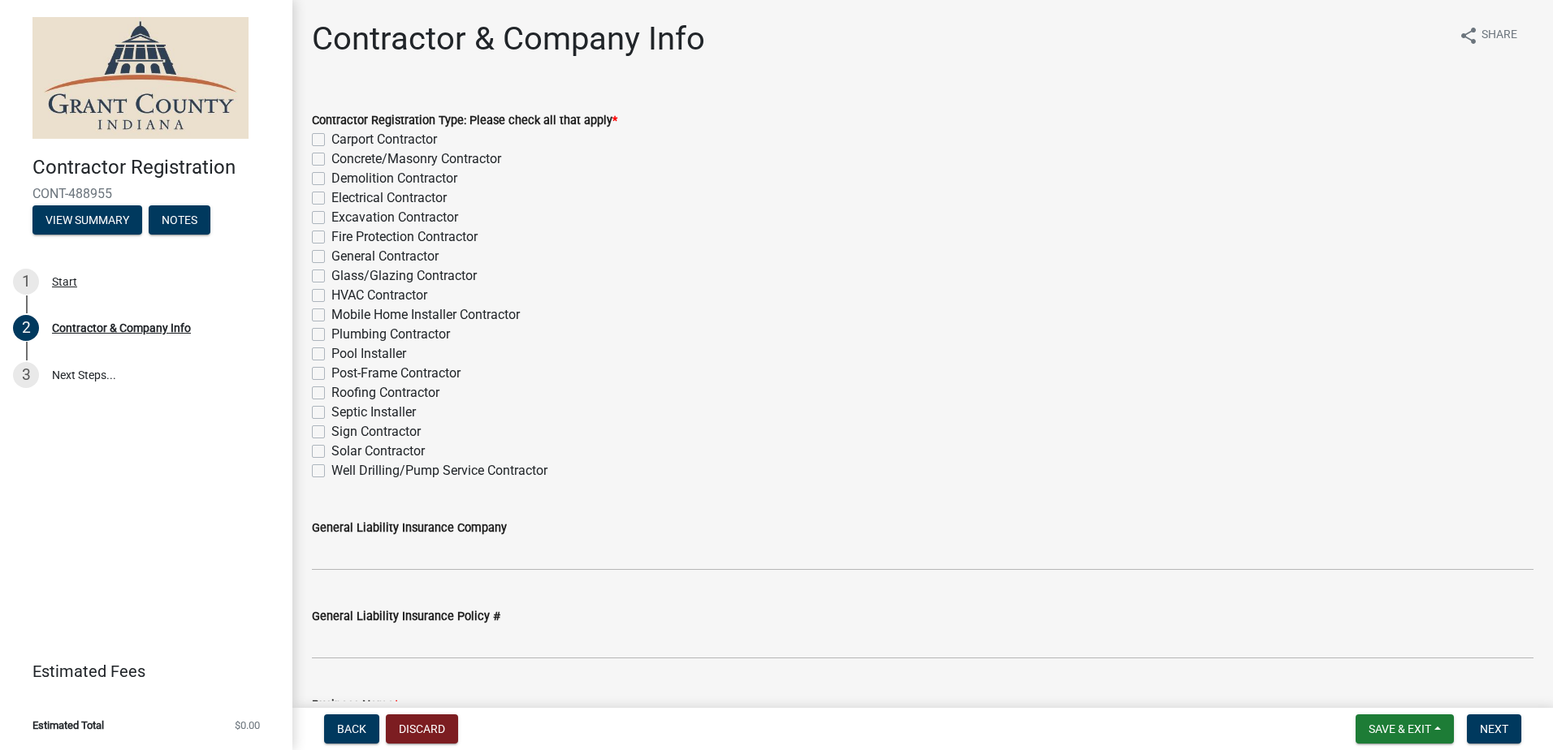
click at [331, 200] on label "Electrical Contractor" at bounding box center [388, 197] width 115 height 19
click at [331, 199] on input "Electrical Contractor" at bounding box center [336, 193] width 11 height 11
checkbox input "true"
checkbox input "false"
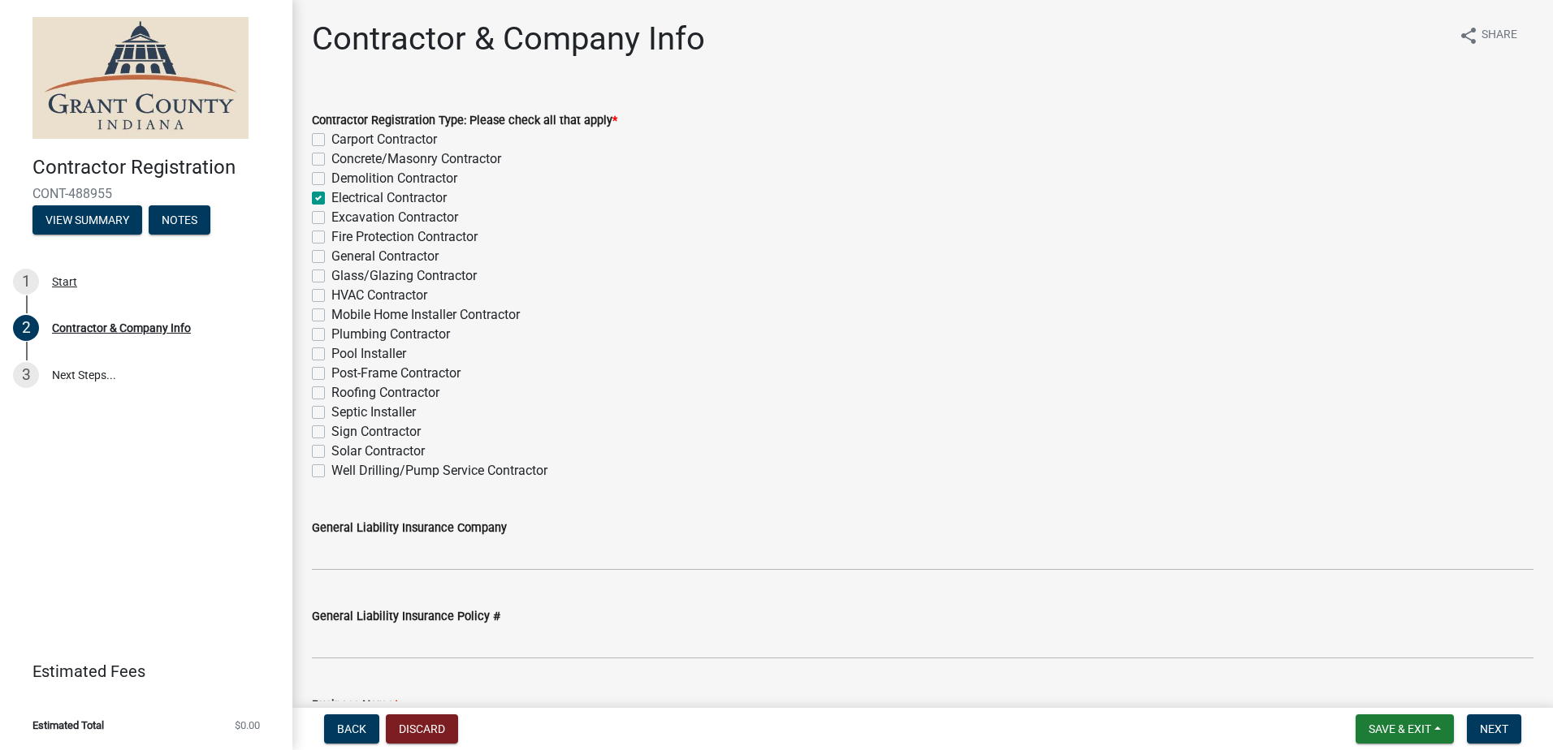
checkbox input "false"
checkbox input "true"
checkbox input "false"
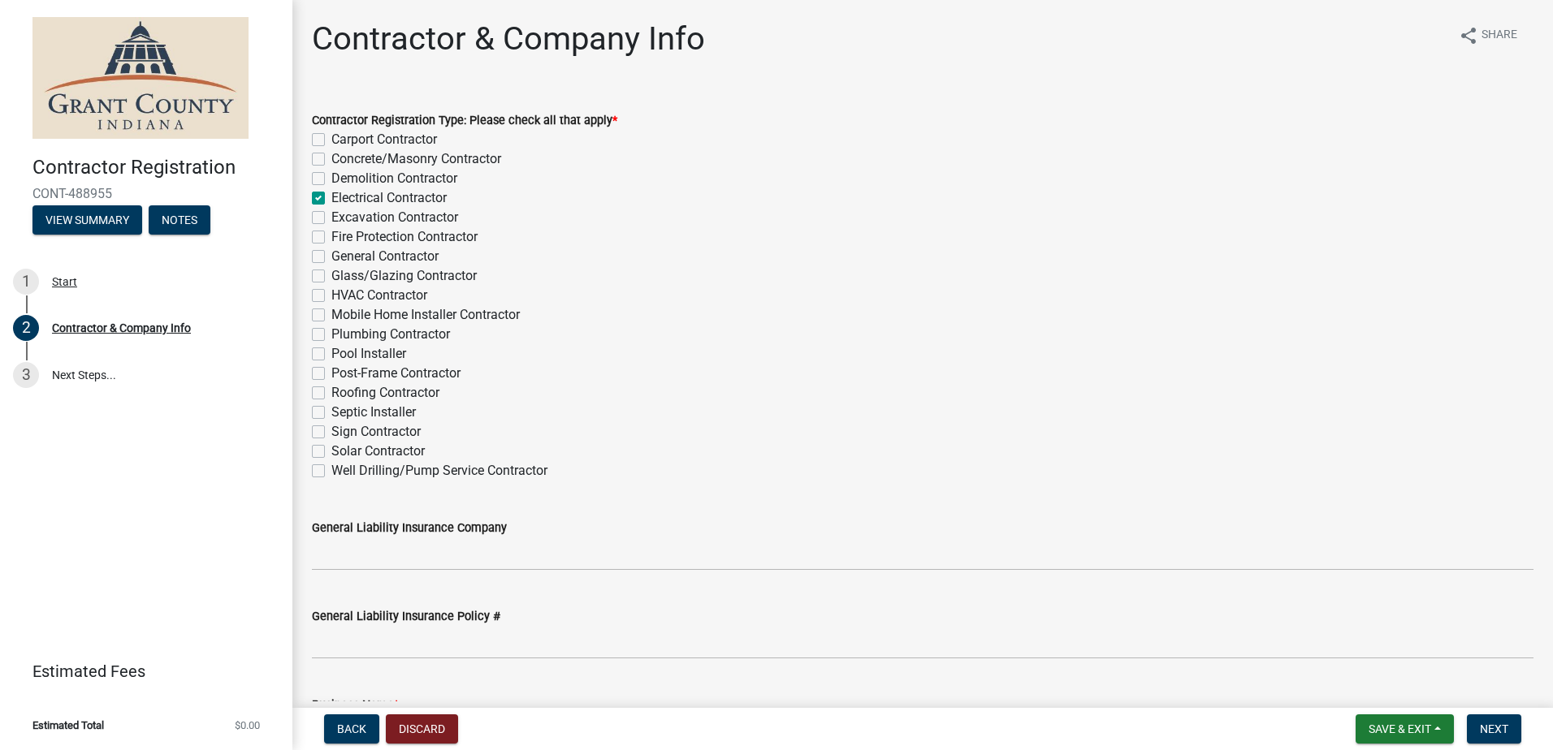
checkbox input "false"
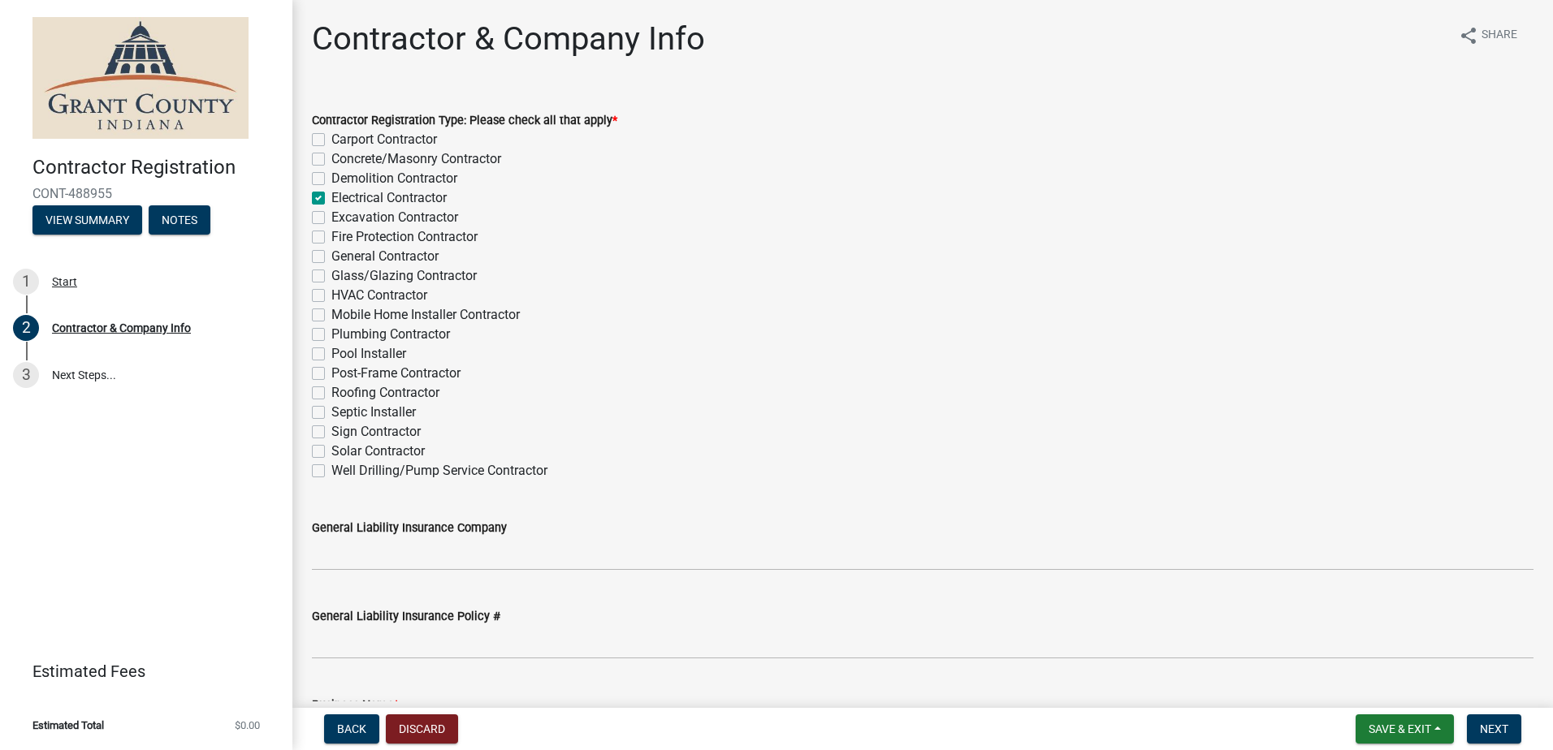
checkbox input "false"
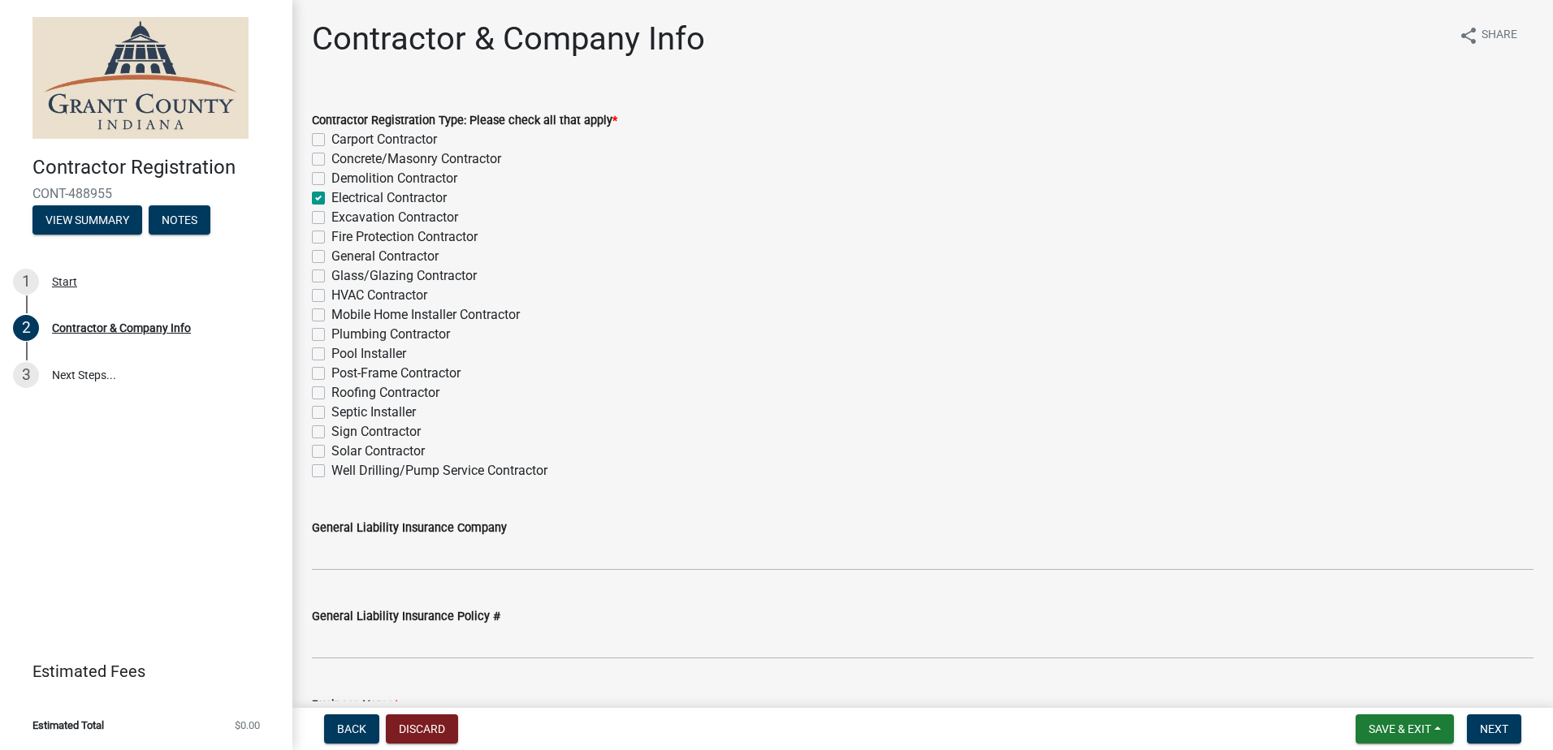
checkbox input "false"
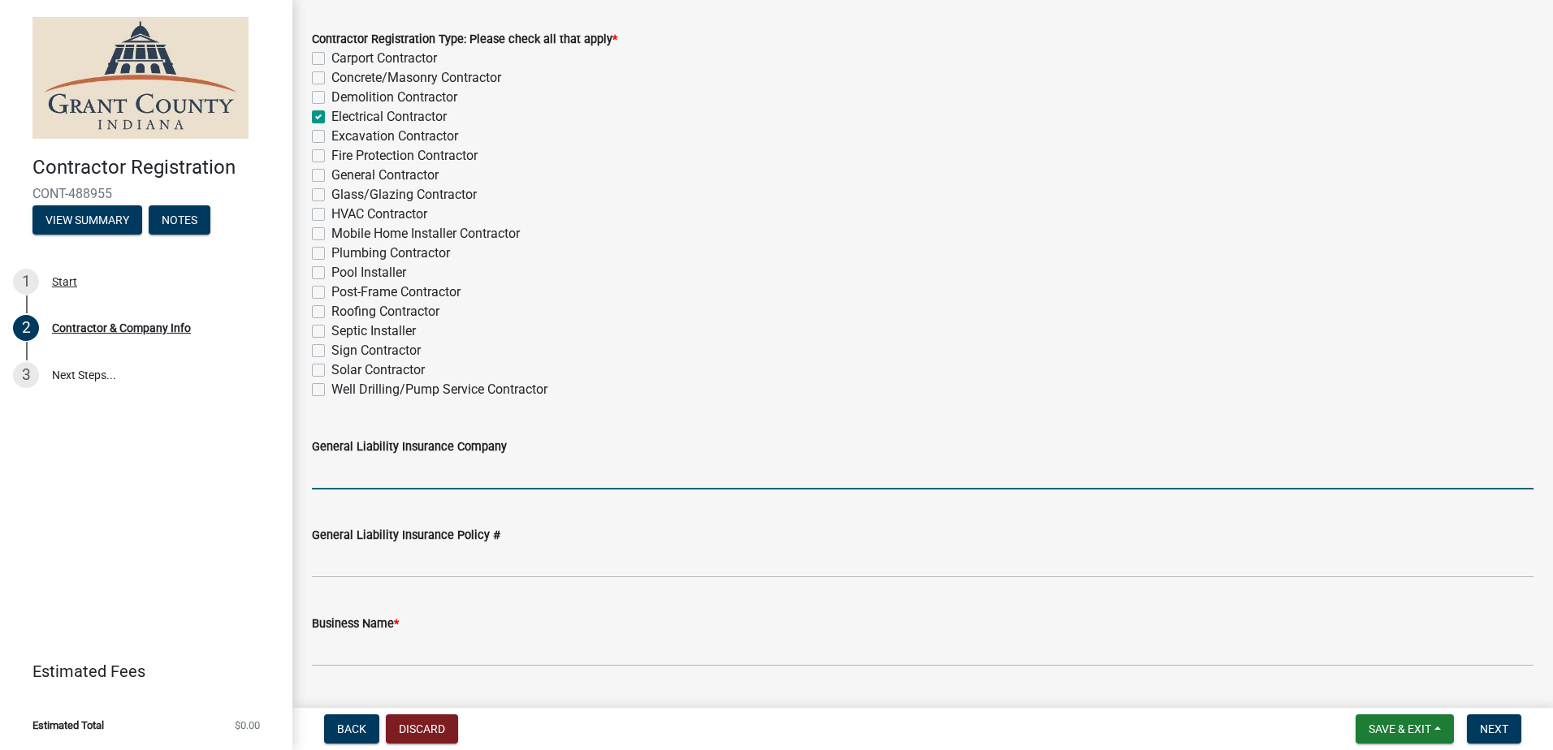
click at [480, 476] on input "General Liability Insurance Company" at bounding box center [922, 472] width 1221 height 33
click at [880, 257] on div "Plumbing Contractor" at bounding box center [922, 253] width 1221 height 19
click at [360, 476] on input "General Liability Insurance Company" at bounding box center [922, 472] width 1221 height 33
type input "Federated Mutual Insurance Company"
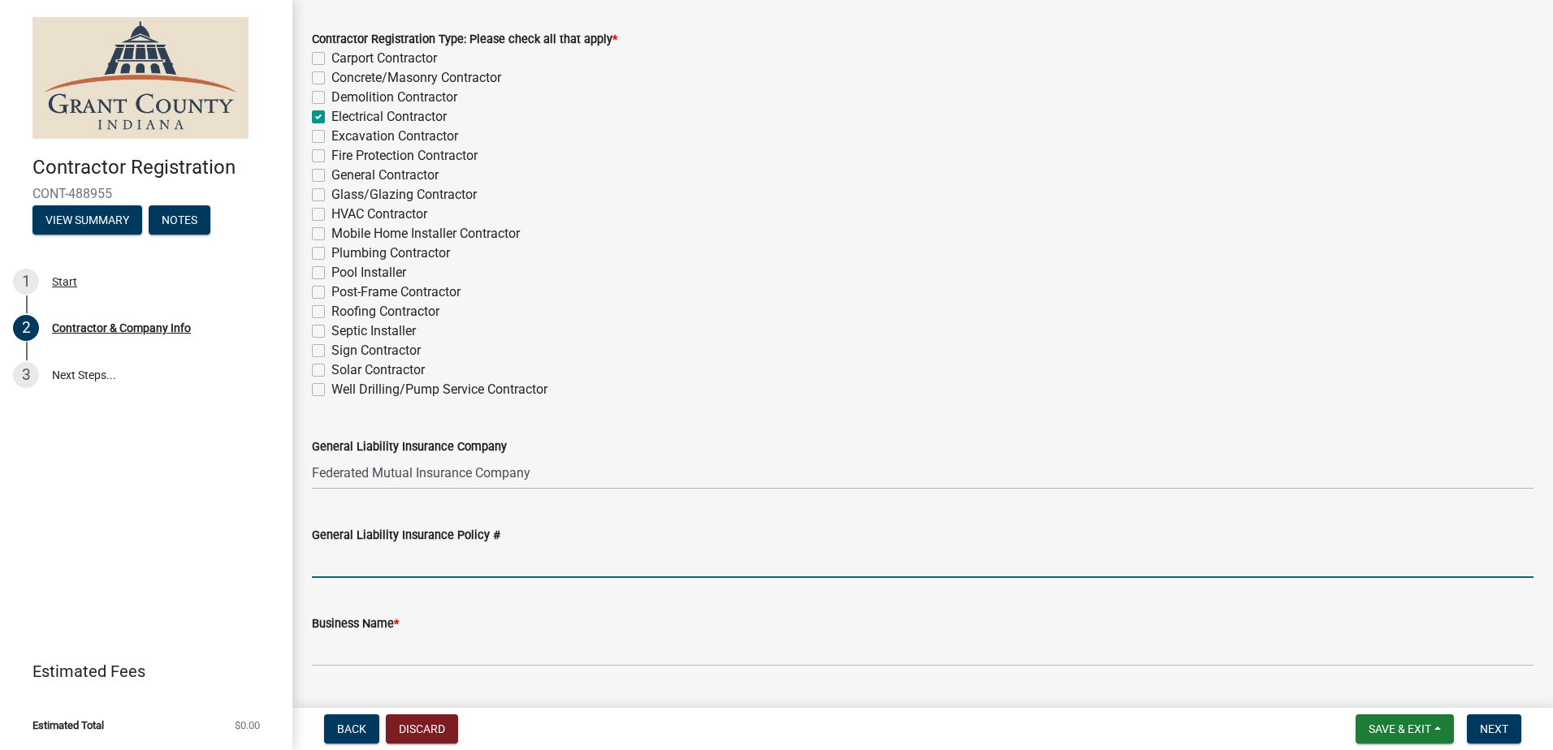
click at [366, 552] on input "General Liability Insurance Policy #" at bounding box center [922, 561] width 1221 height 33
click at [426, 564] on input "General Liability Insurance Policy #" at bounding box center [922, 561] width 1221 height 33
type input "1912004"
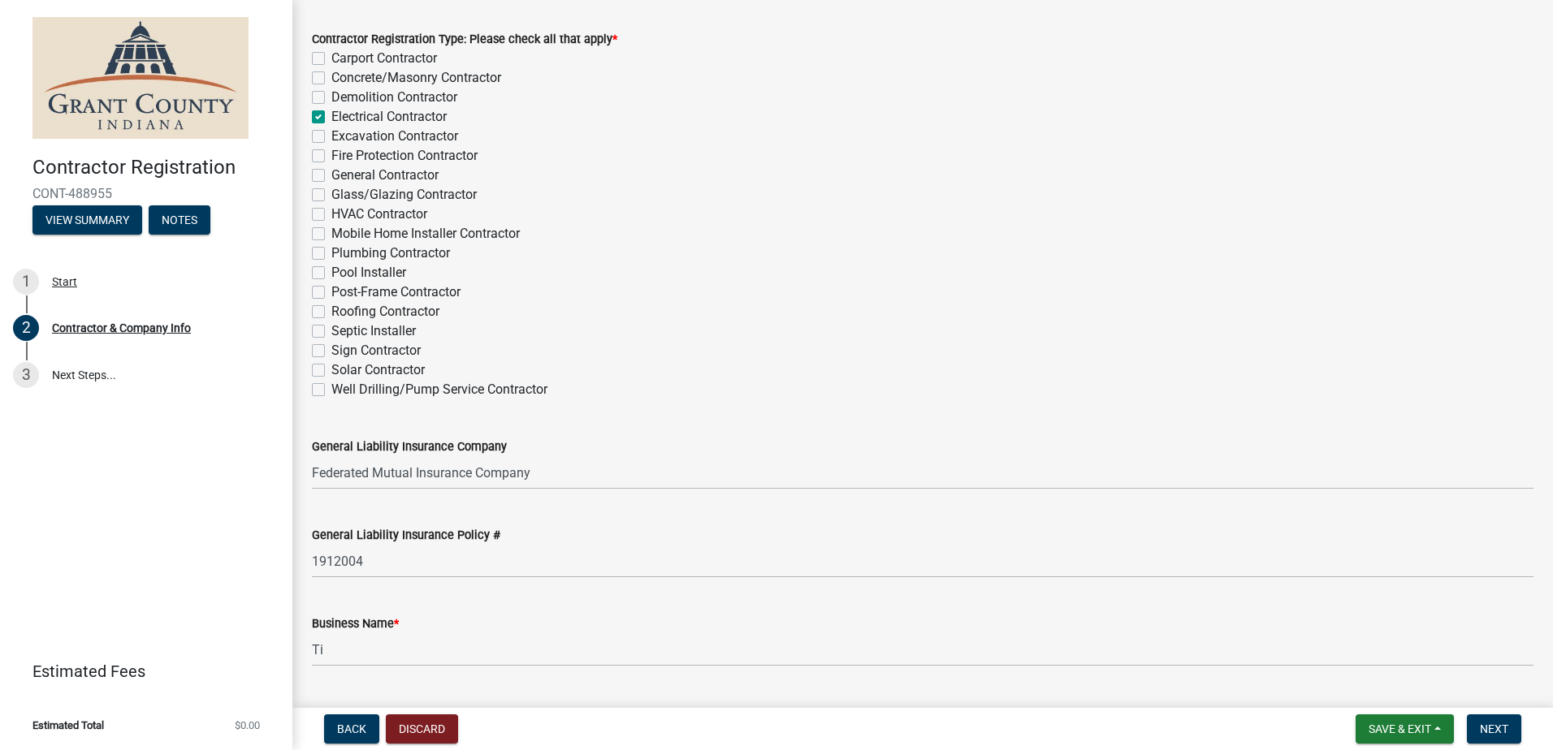
scroll to position [469, 0]
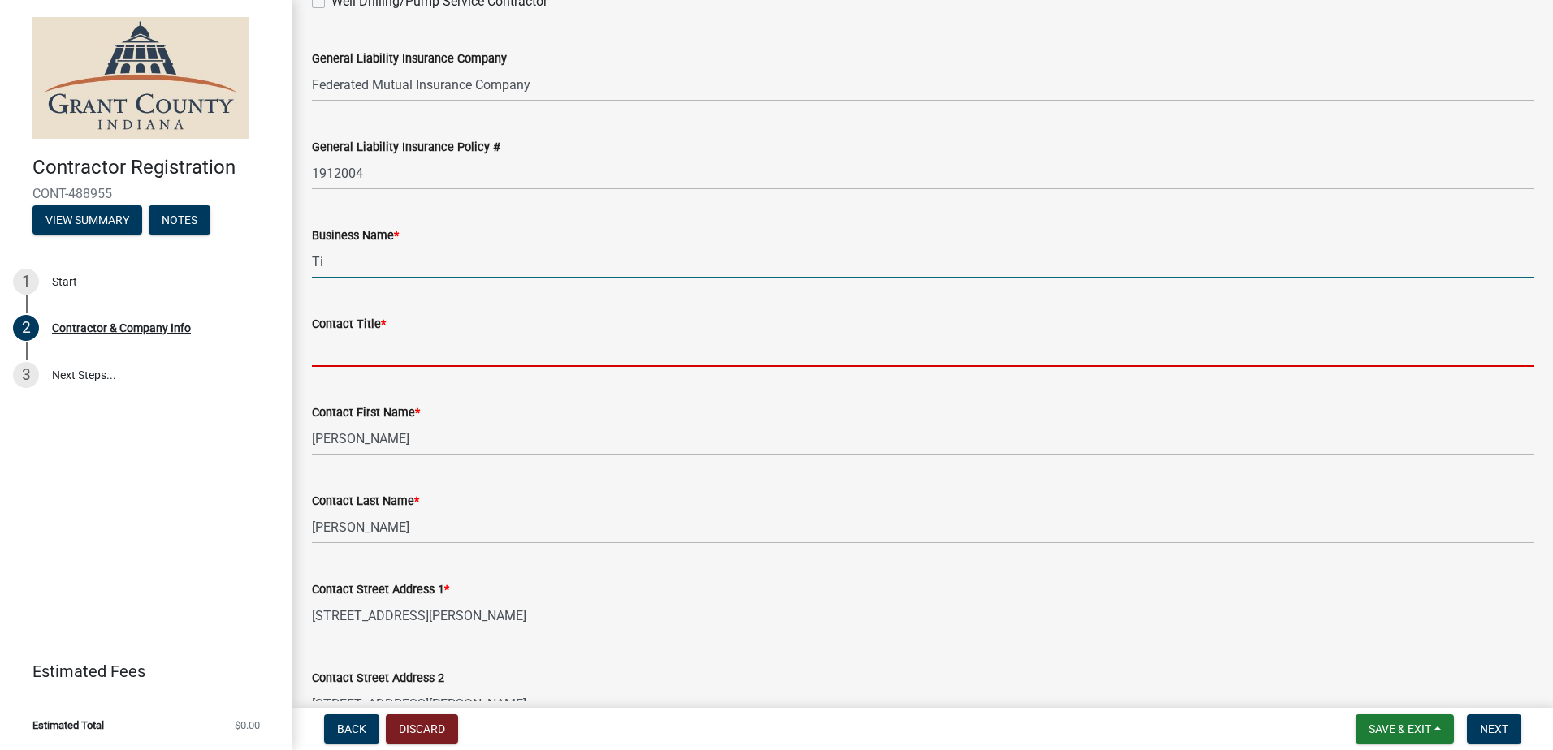
click at [352, 262] on input "Ti" at bounding box center [922, 261] width 1221 height 33
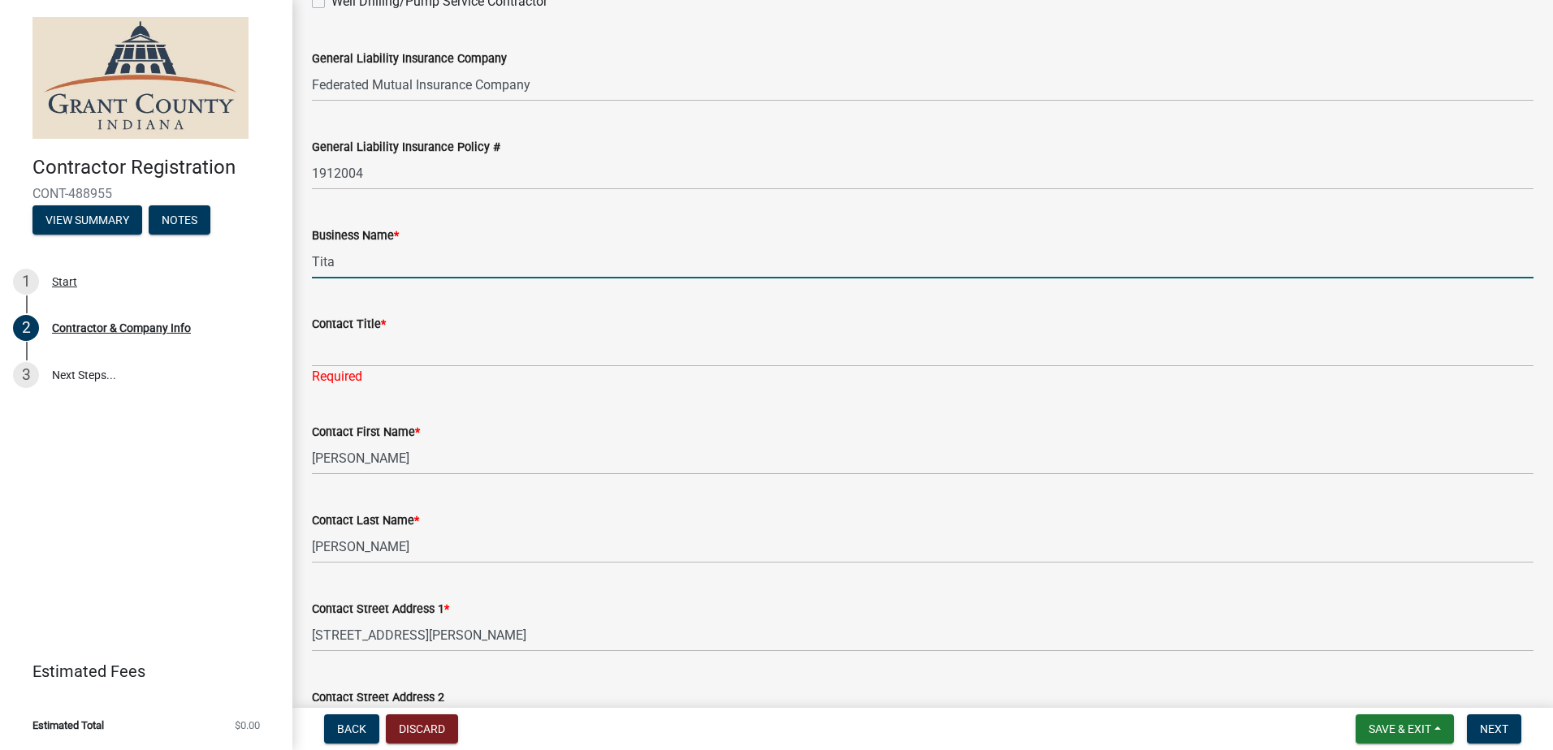
type input "Titan Electric Co"
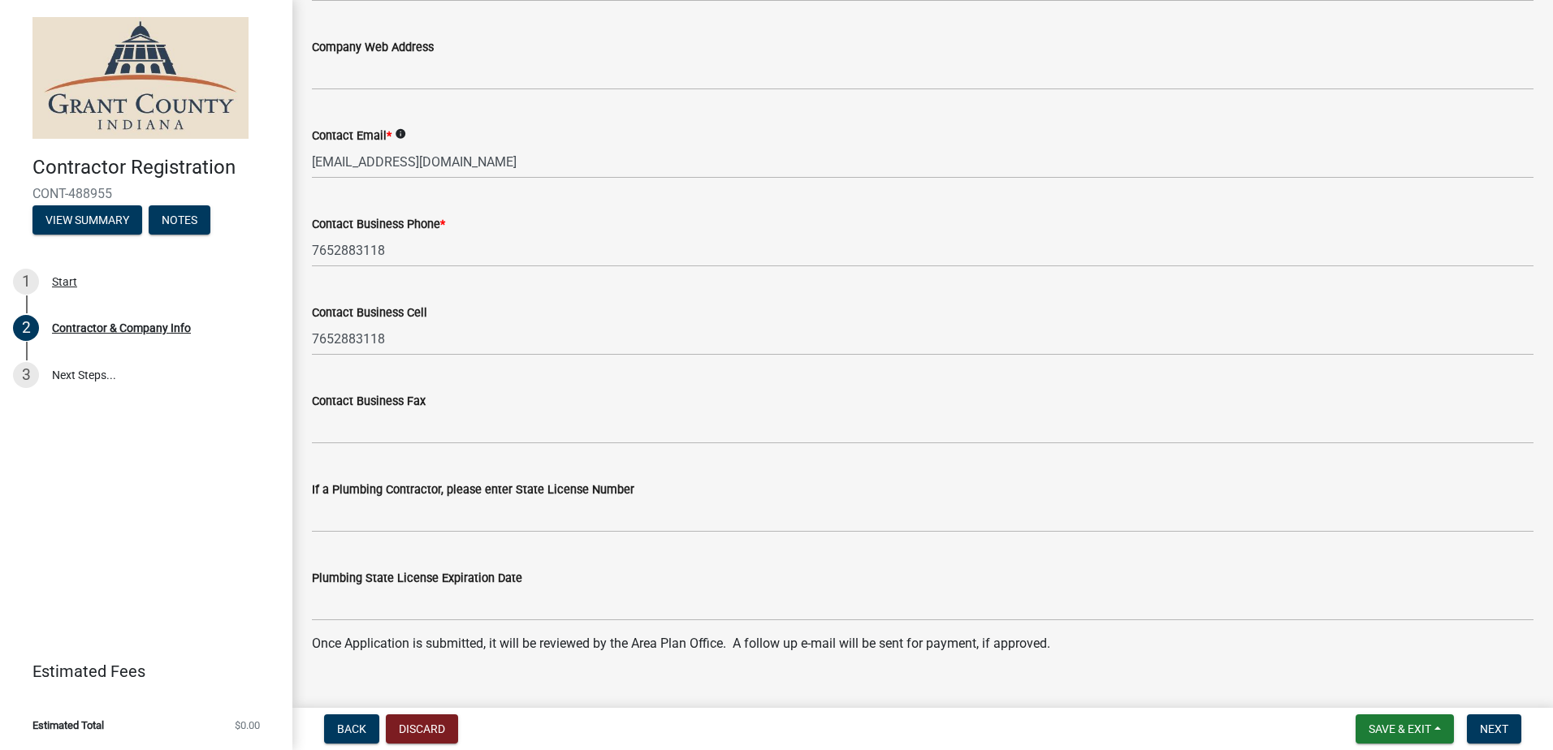
scroll to position [1524, 0]
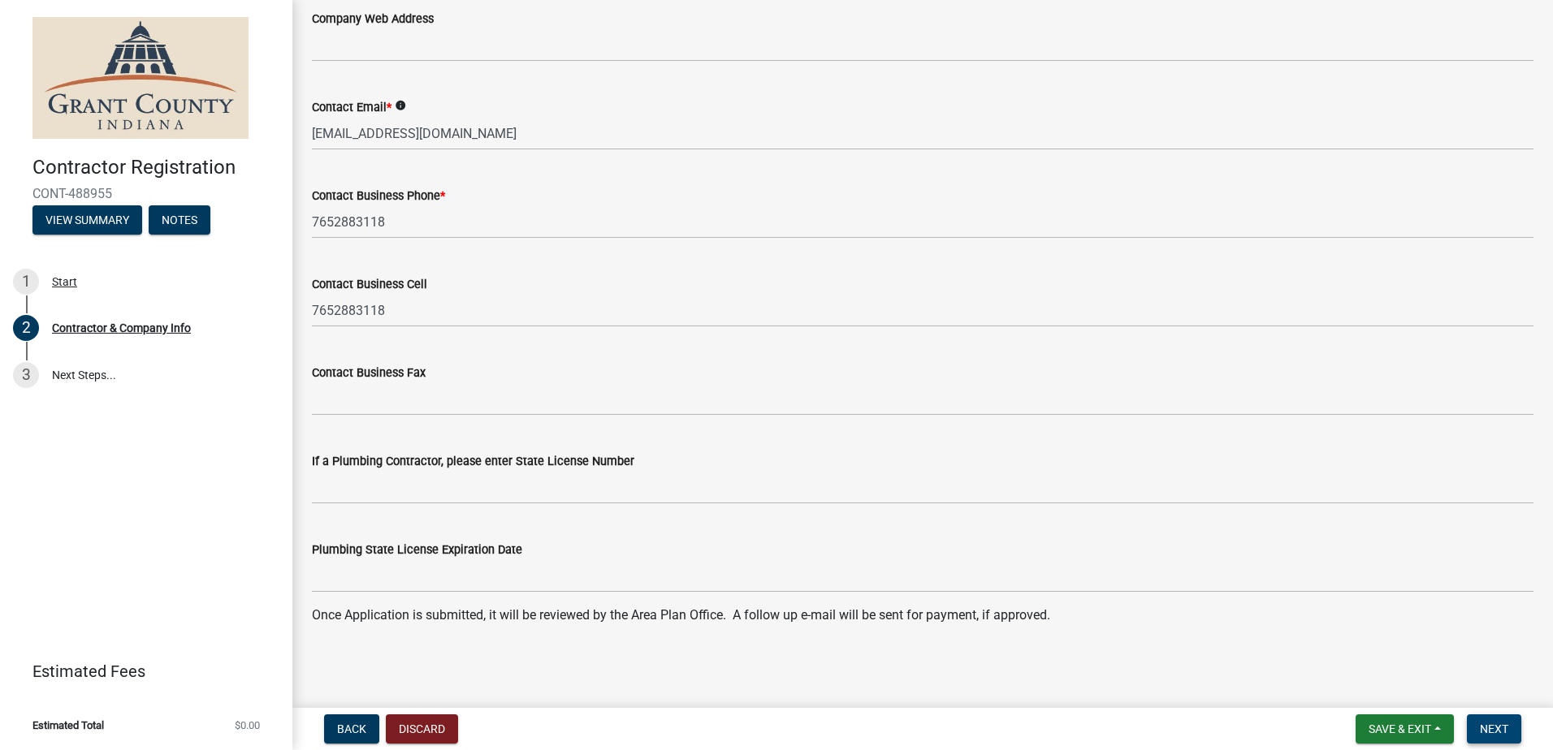
type input "Office Manager"
click at [1494, 723] on span "Next" at bounding box center [1494, 729] width 28 height 13
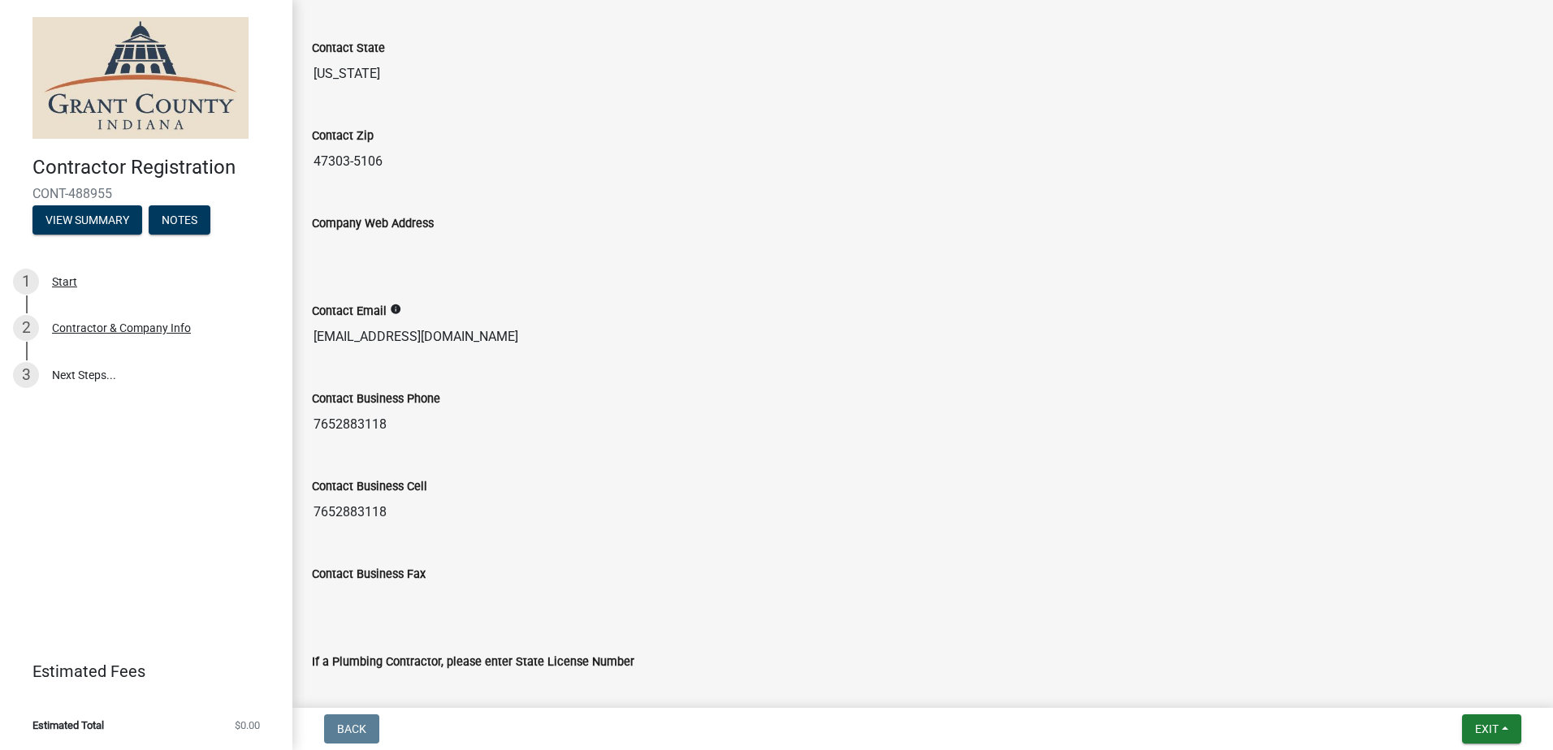
scroll to position [1274, 0]
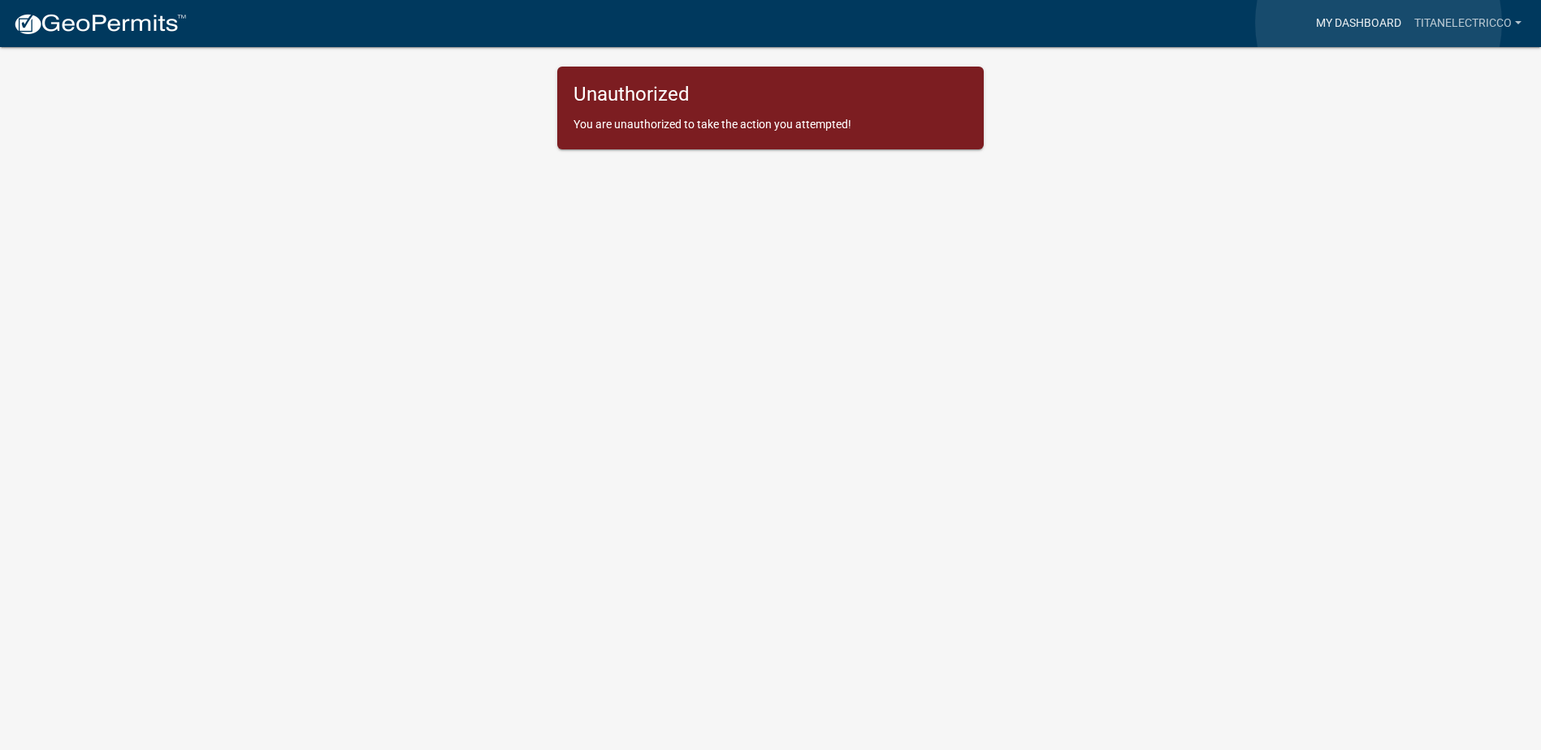
click at [1378, 23] on link "My Dashboard" at bounding box center [1358, 23] width 98 height 31
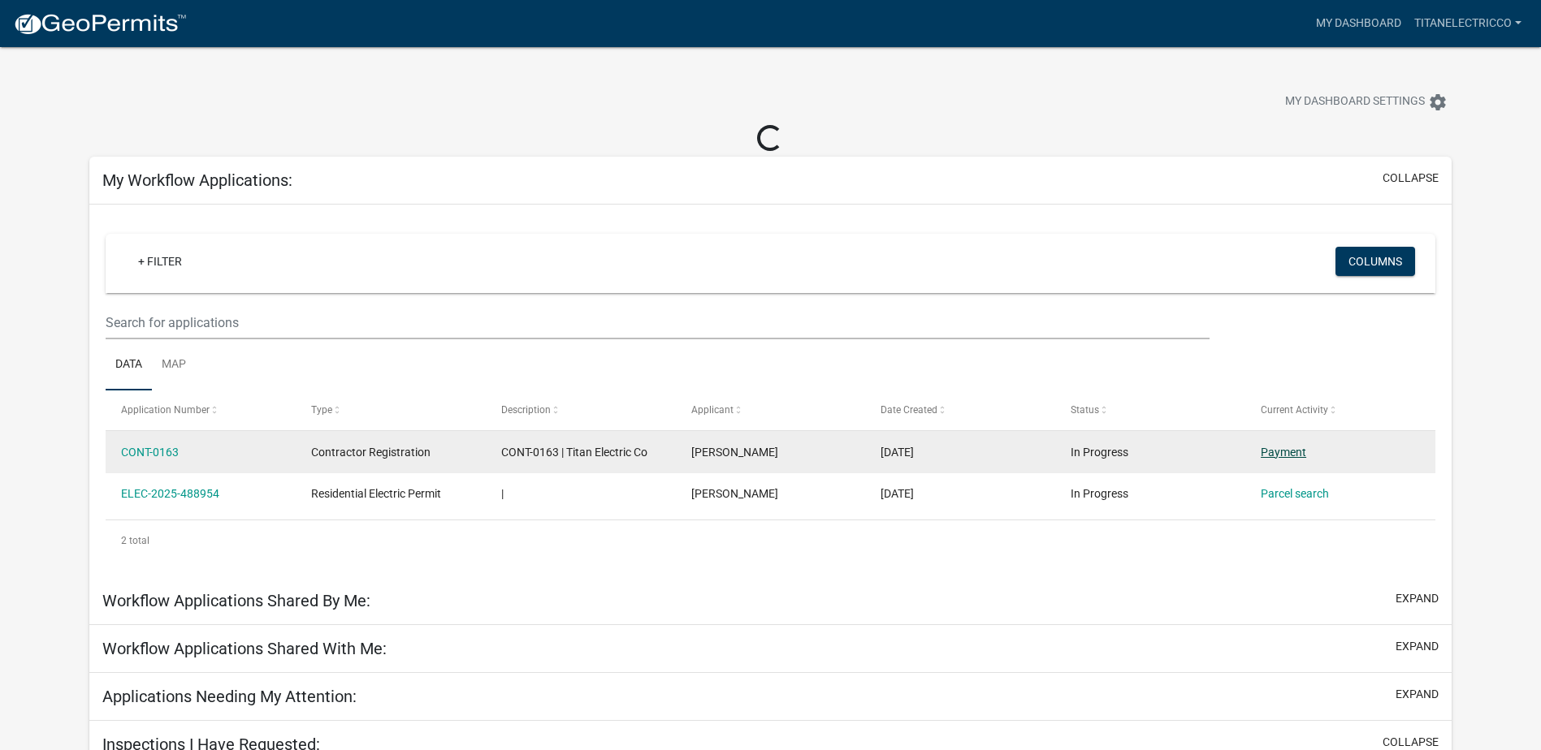
click at [1287, 450] on link "Payment" at bounding box center [1282, 452] width 45 height 13
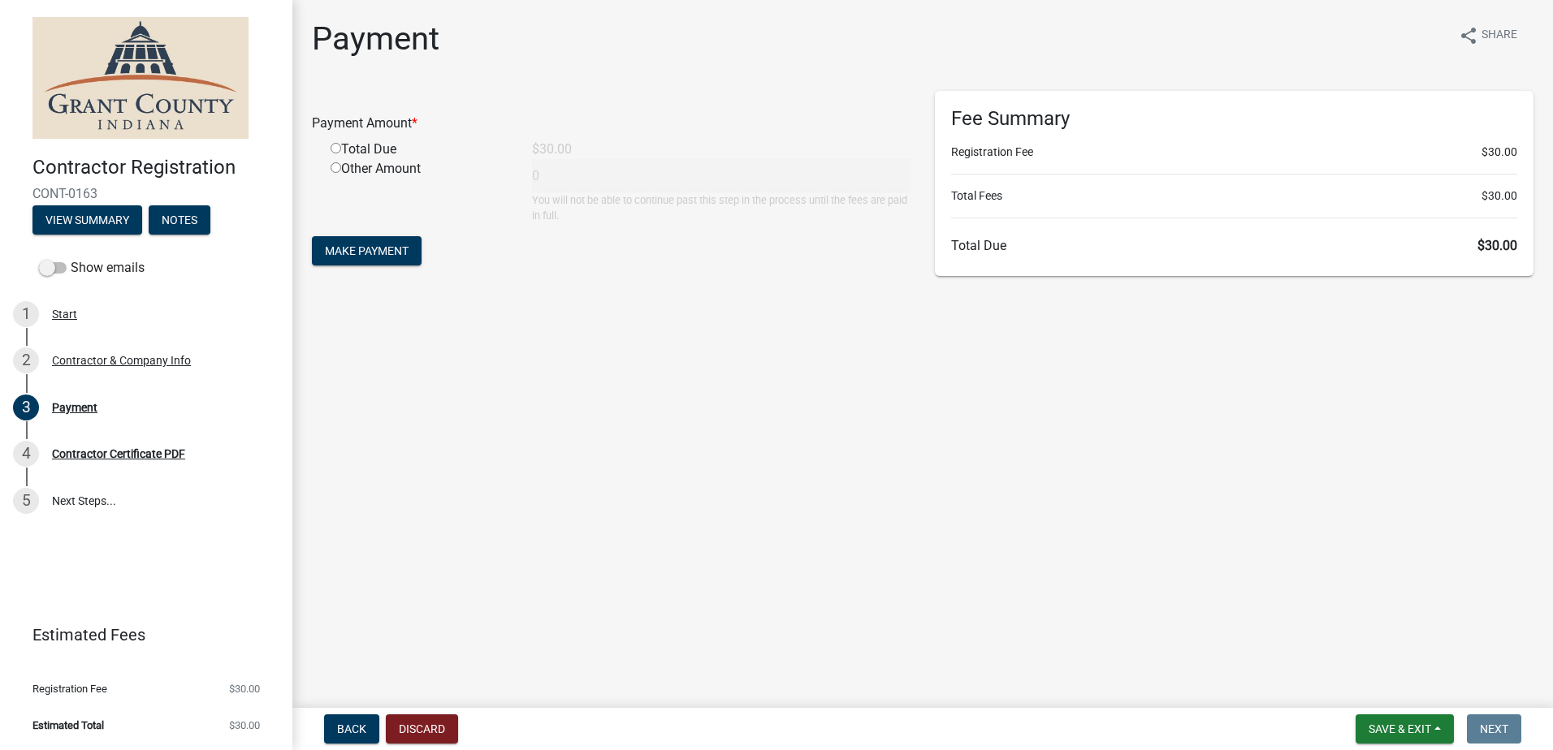
click at [332, 146] on input "radio" at bounding box center [336, 148] width 11 height 11
radio input "true"
type input "30"
click at [375, 258] on button "Make Payment" at bounding box center [367, 250] width 110 height 29
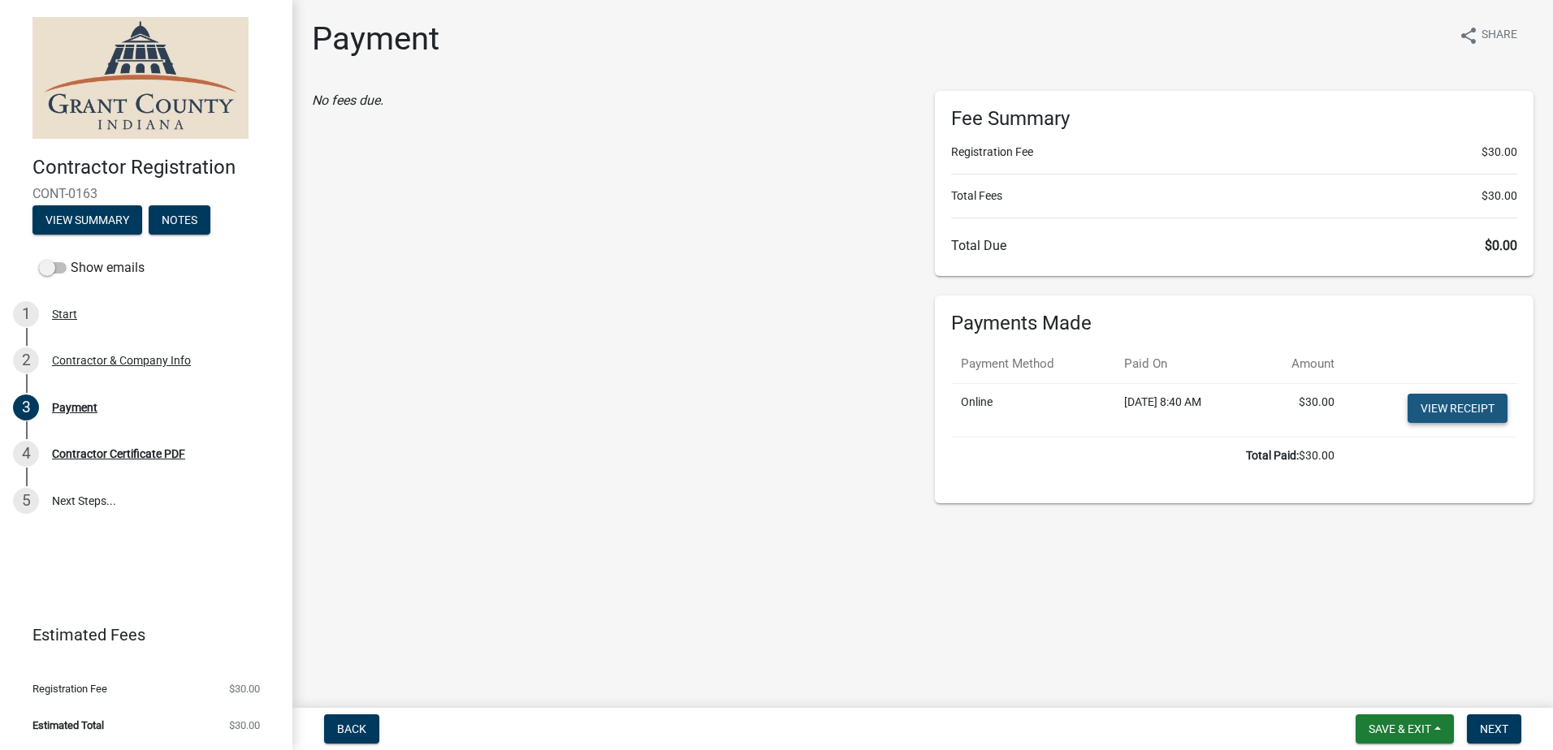
click at [1473, 402] on link "View receipt" at bounding box center [1457, 408] width 100 height 29
click at [1494, 728] on span "Next" at bounding box center [1494, 729] width 28 height 13
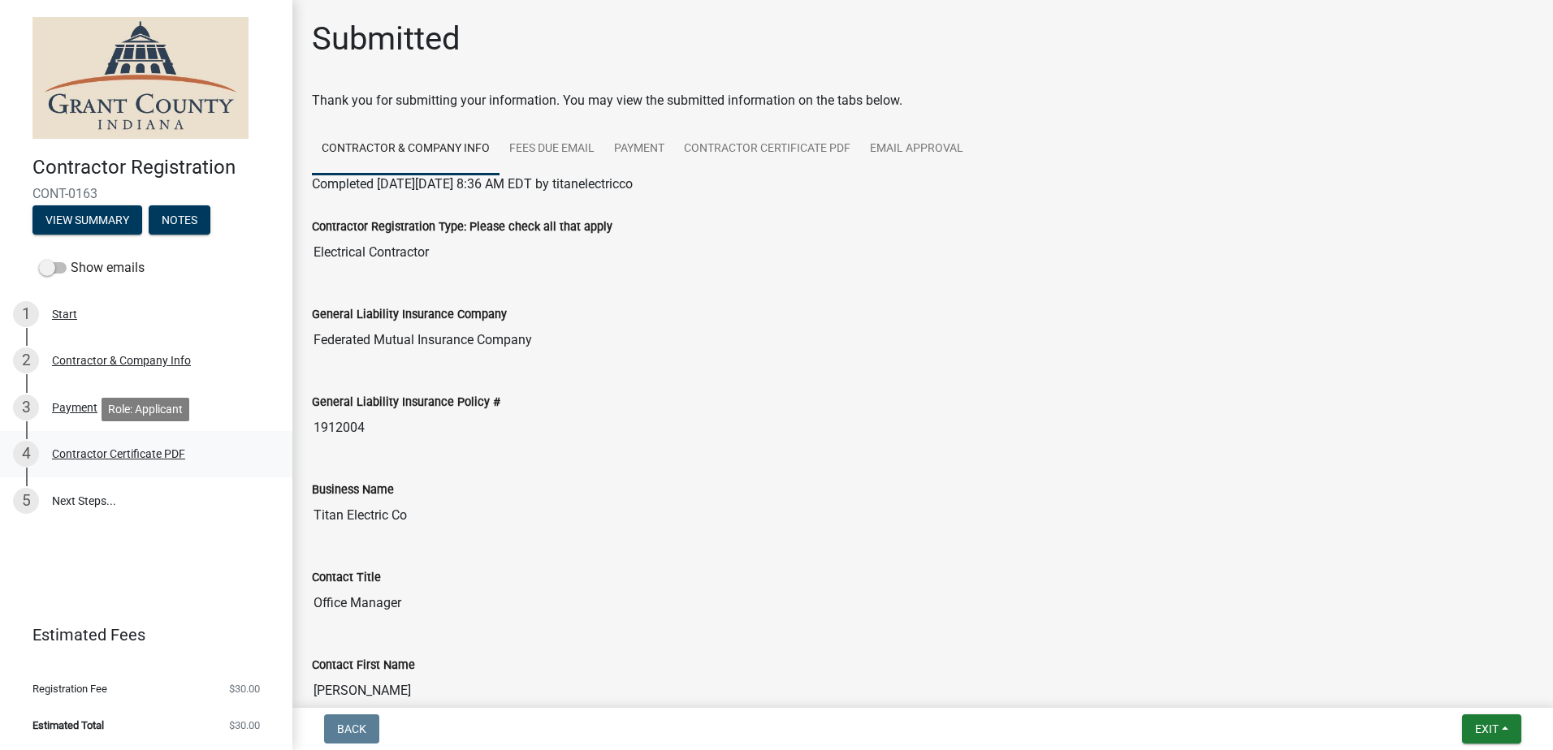
click at [98, 456] on div "Contractor Certificate PDF" at bounding box center [118, 453] width 133 height 11
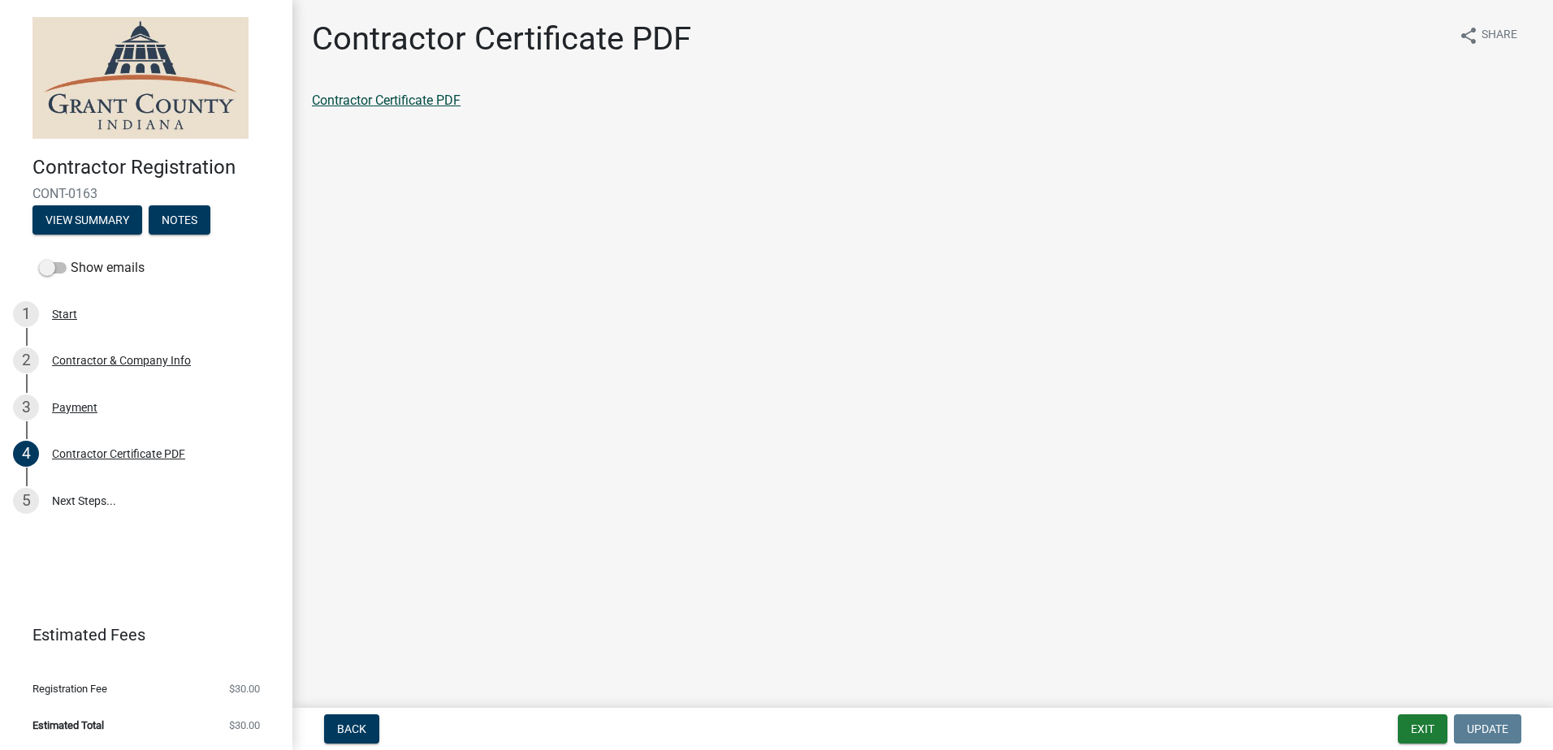
click at [425, 93] on link "Contractor Certificate PDF" at bounding box center [386, 100] width 149 height 15
drag, startPoint x: 1435, startPoint y: 726, endPoint x: 1419, endPoint y: 717, distance: 18.5
click at [1435, 726] on button "Exit" at bounding box center [1423, 729] width 50 height 29
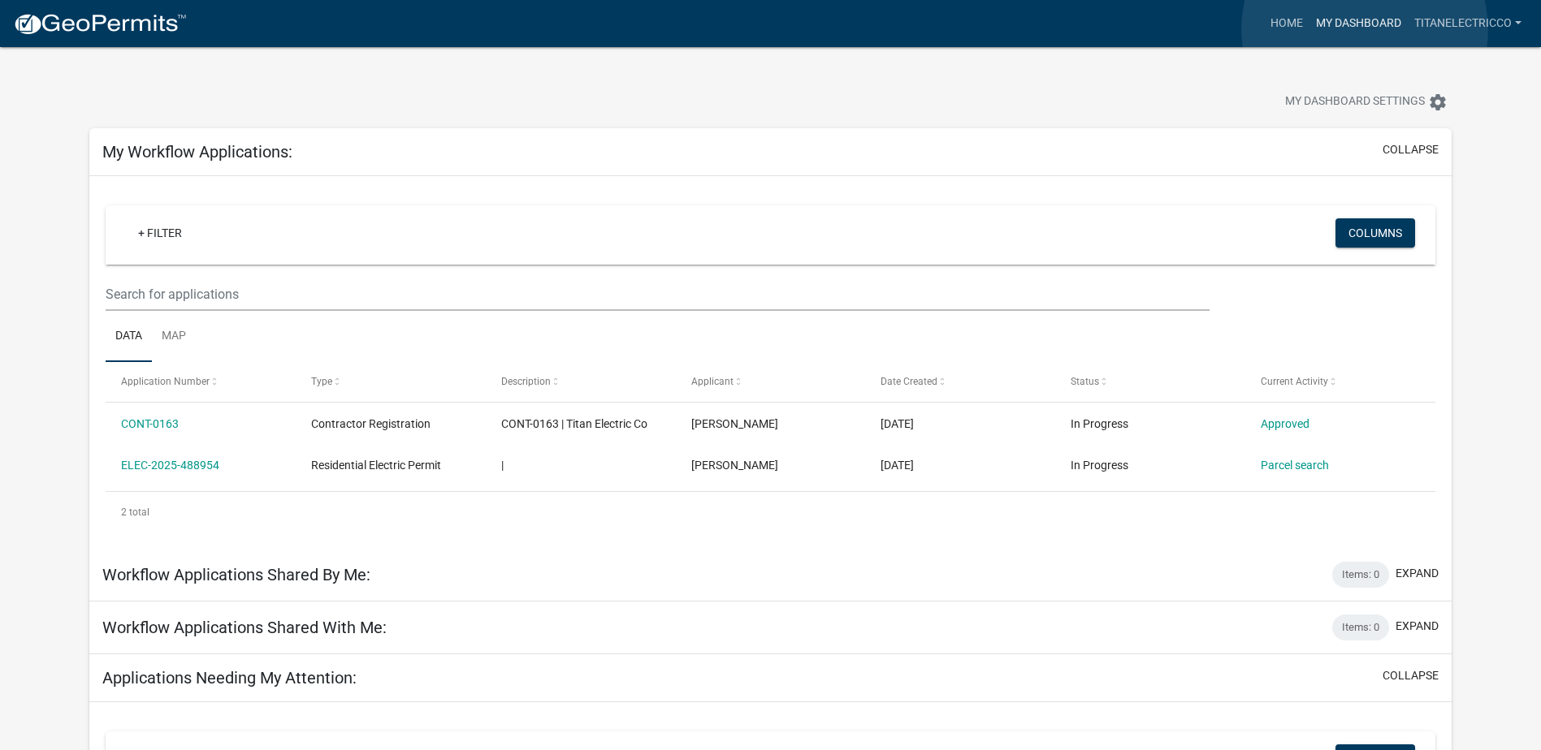
click at [1364, 29] on link "My Dashboard" at bounding box center [1358, 23] width 98 height 31
click at [1286, 21] on link "Home" at bounding box center [1286, 23] width 45 height 31
